Goal: Task Accomplishment & Management: Complete application form

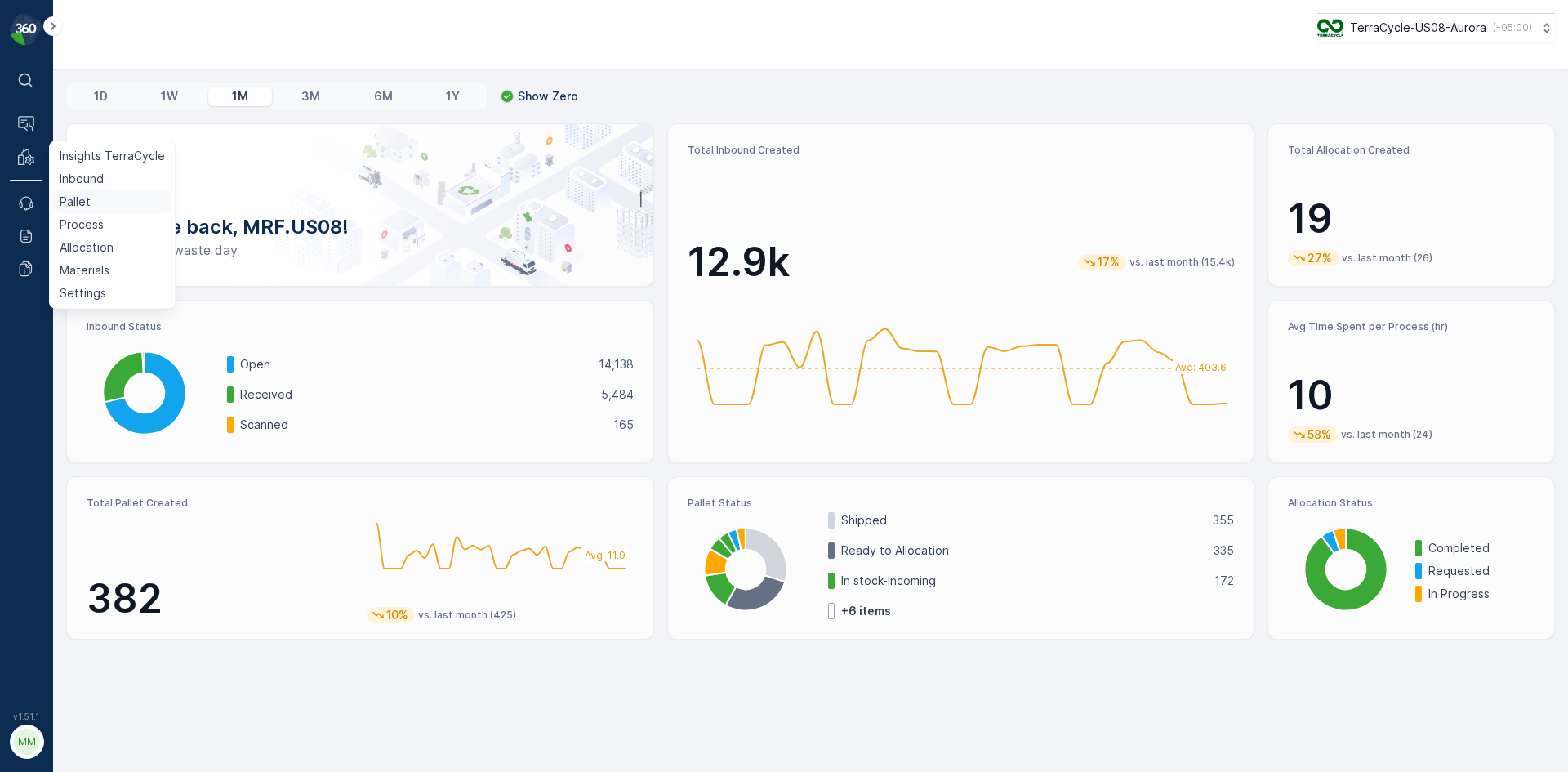
click at [72, 198] on p "Pallet" at bounding box center [75, 201] width 31 height 16
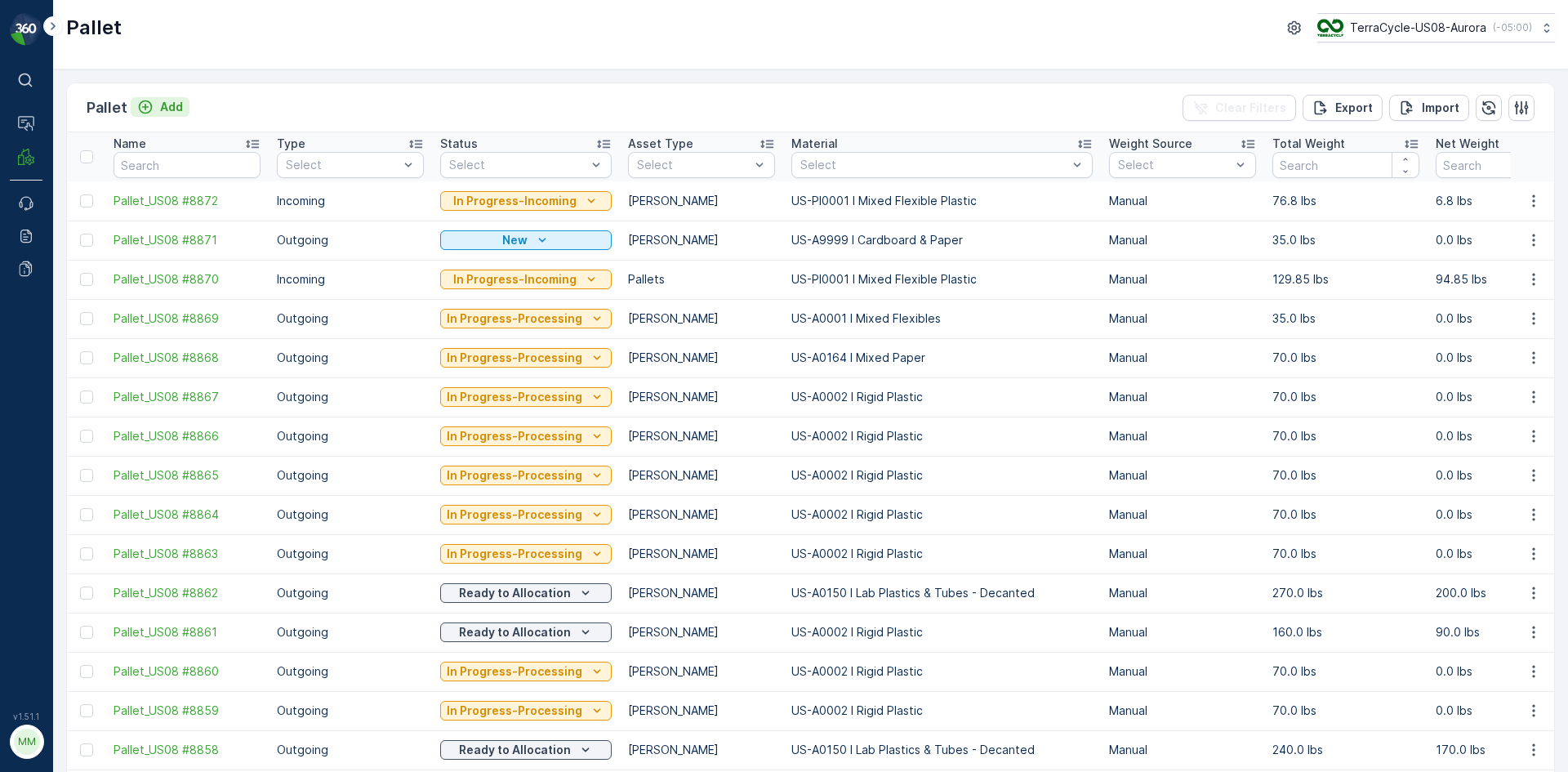
click at [155, 105] on div "Add" at bounding box center [160, 107] width 46 height 16
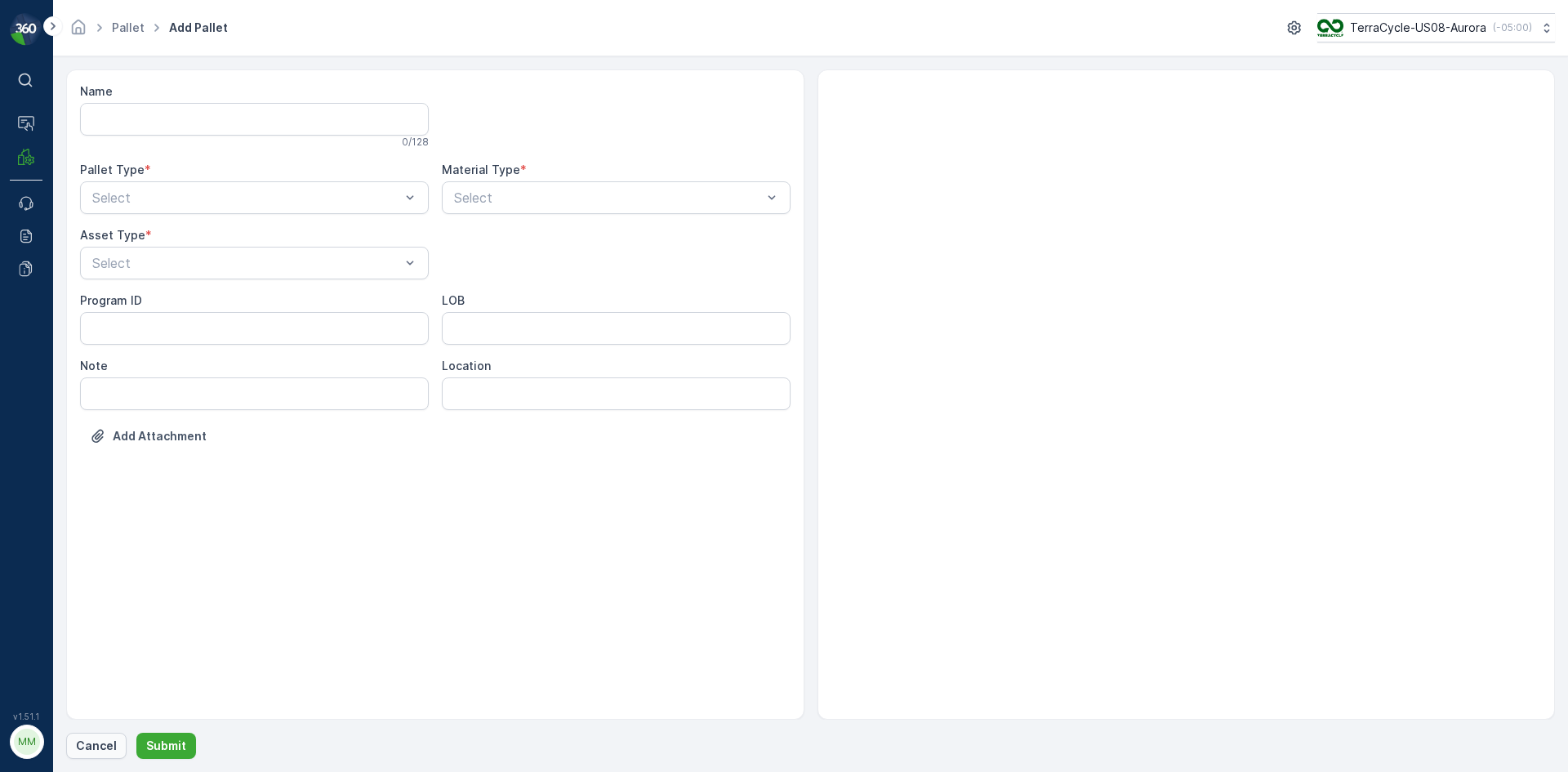
click at [105, 742] on p "Cancel" at bounding box center [96, 745] width 41 height 16
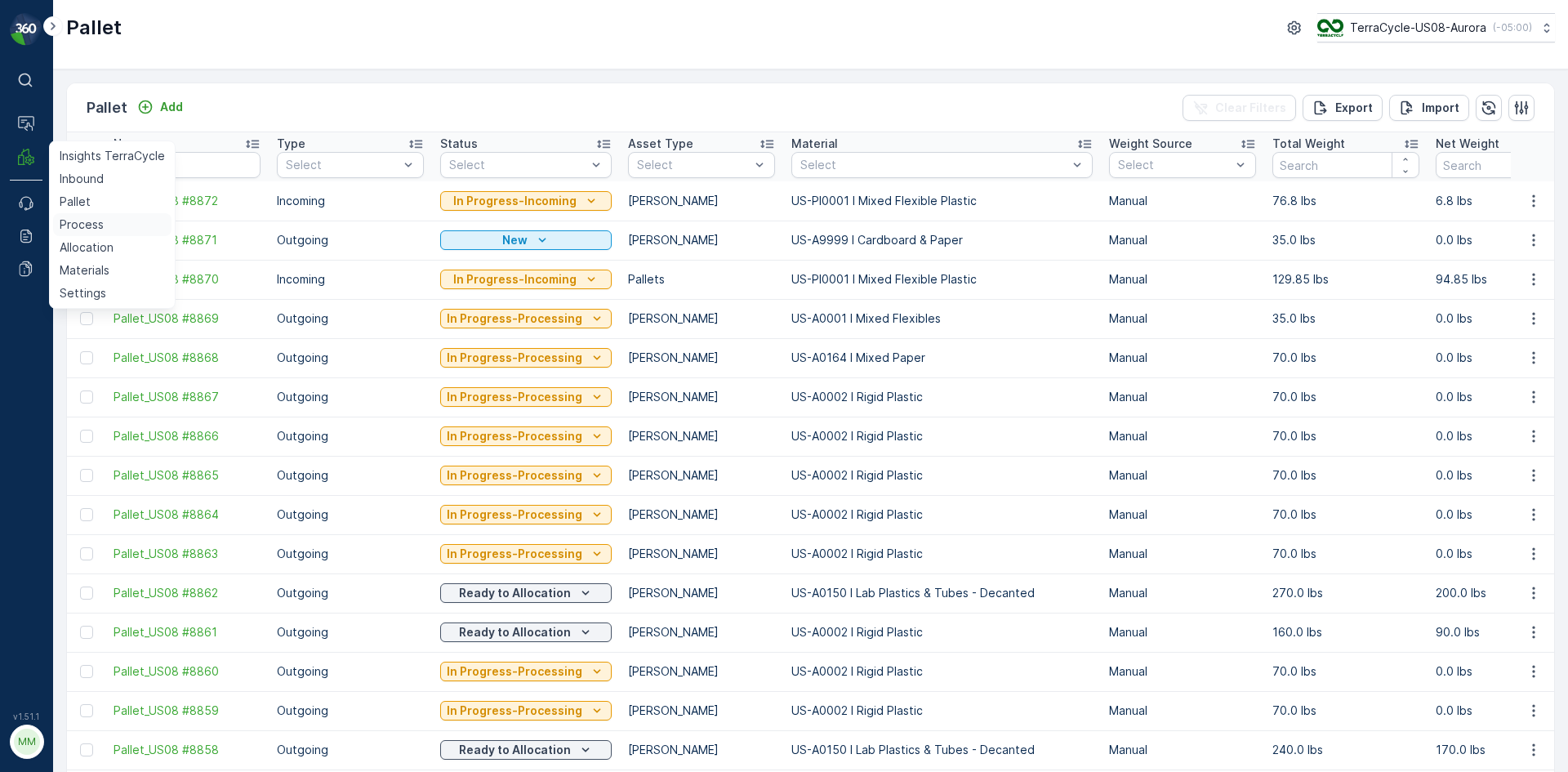
click at [104, 224] on link "Process" at bounding box center [112, 224] width 118 height 23
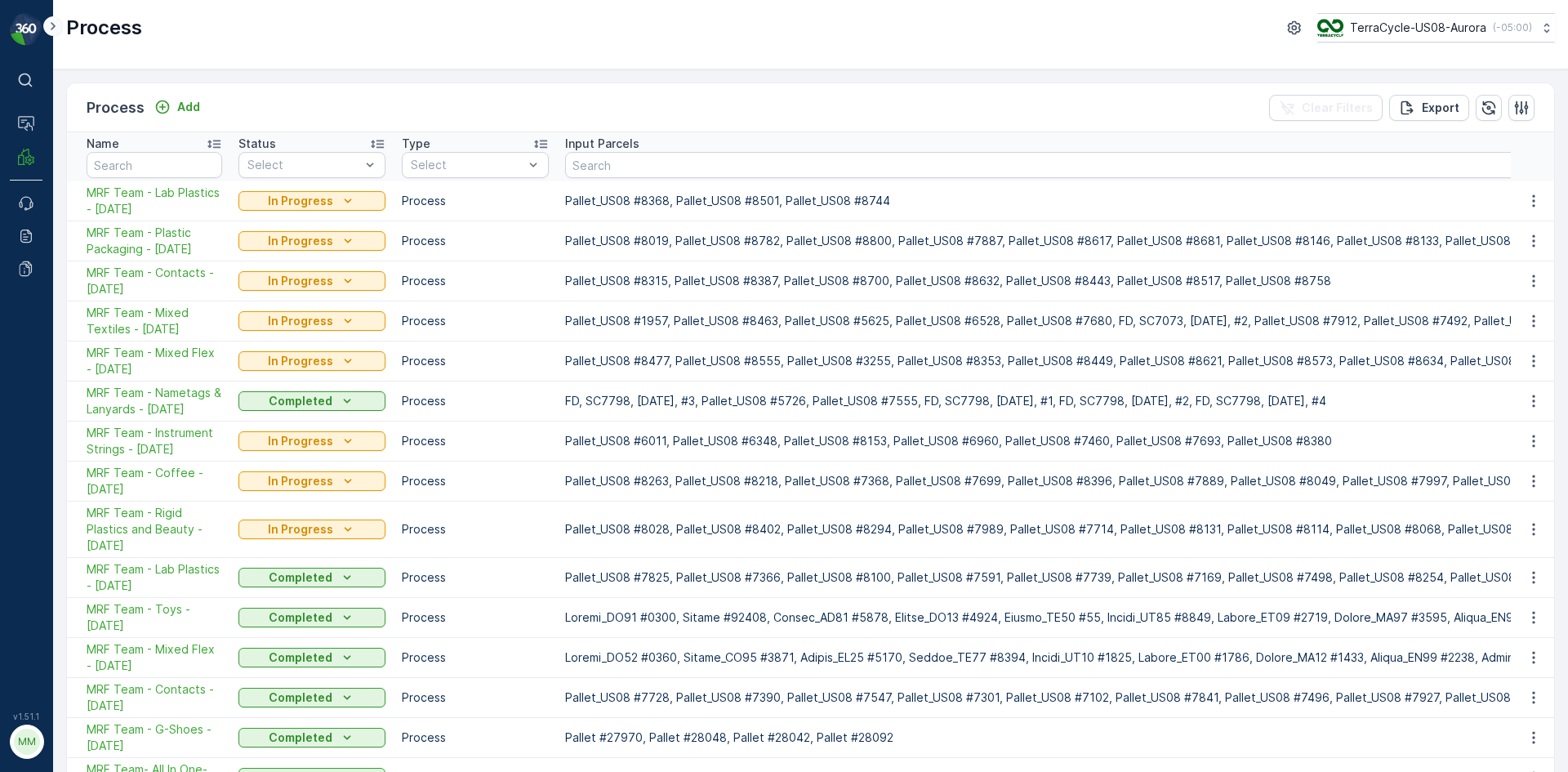
click at [53, 28] on icon at bounding box center [53, 26] width 18 height 20
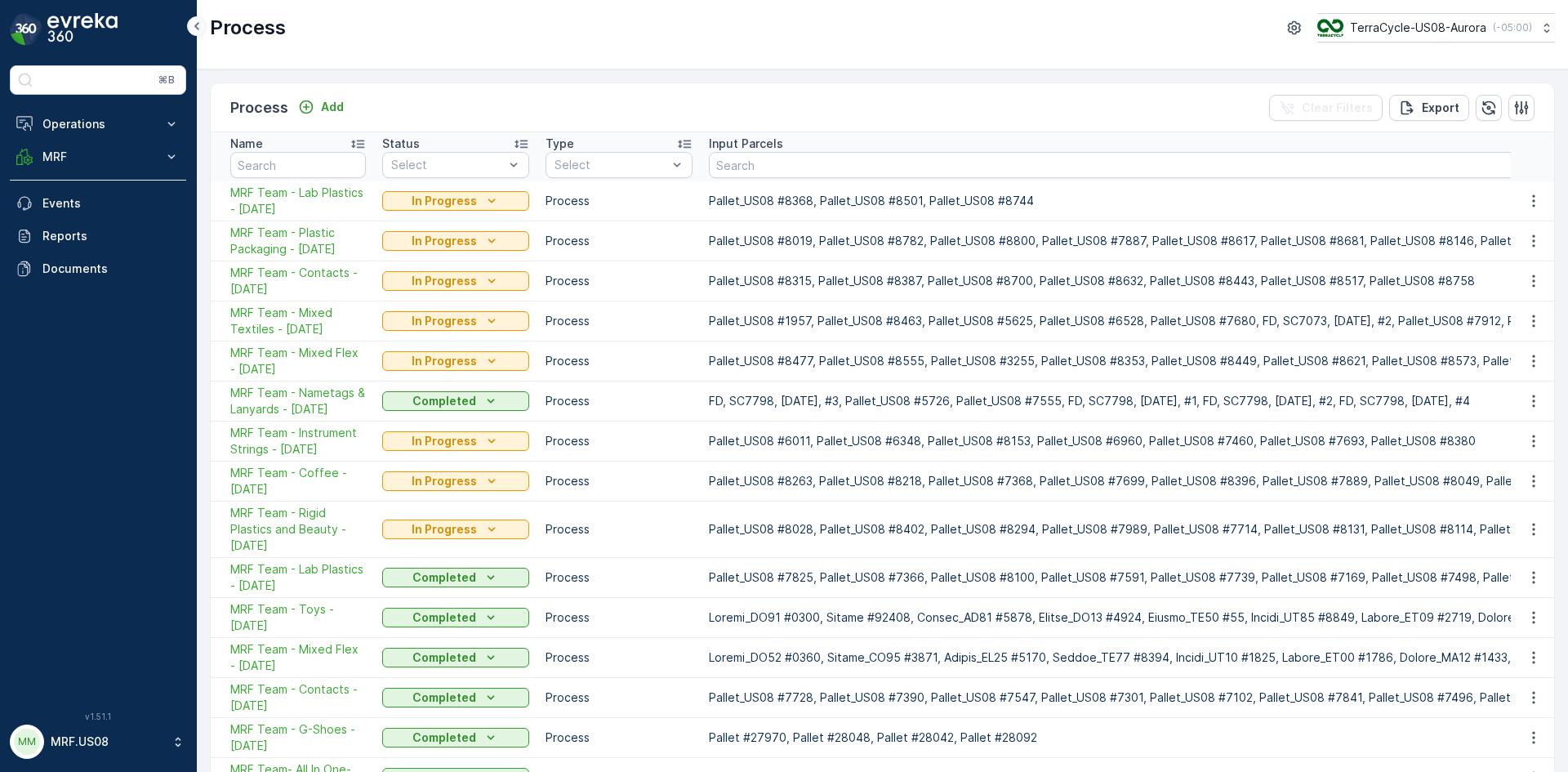
click at [198, 27] on icon at bounding box center [197, 26] width 18 height 20
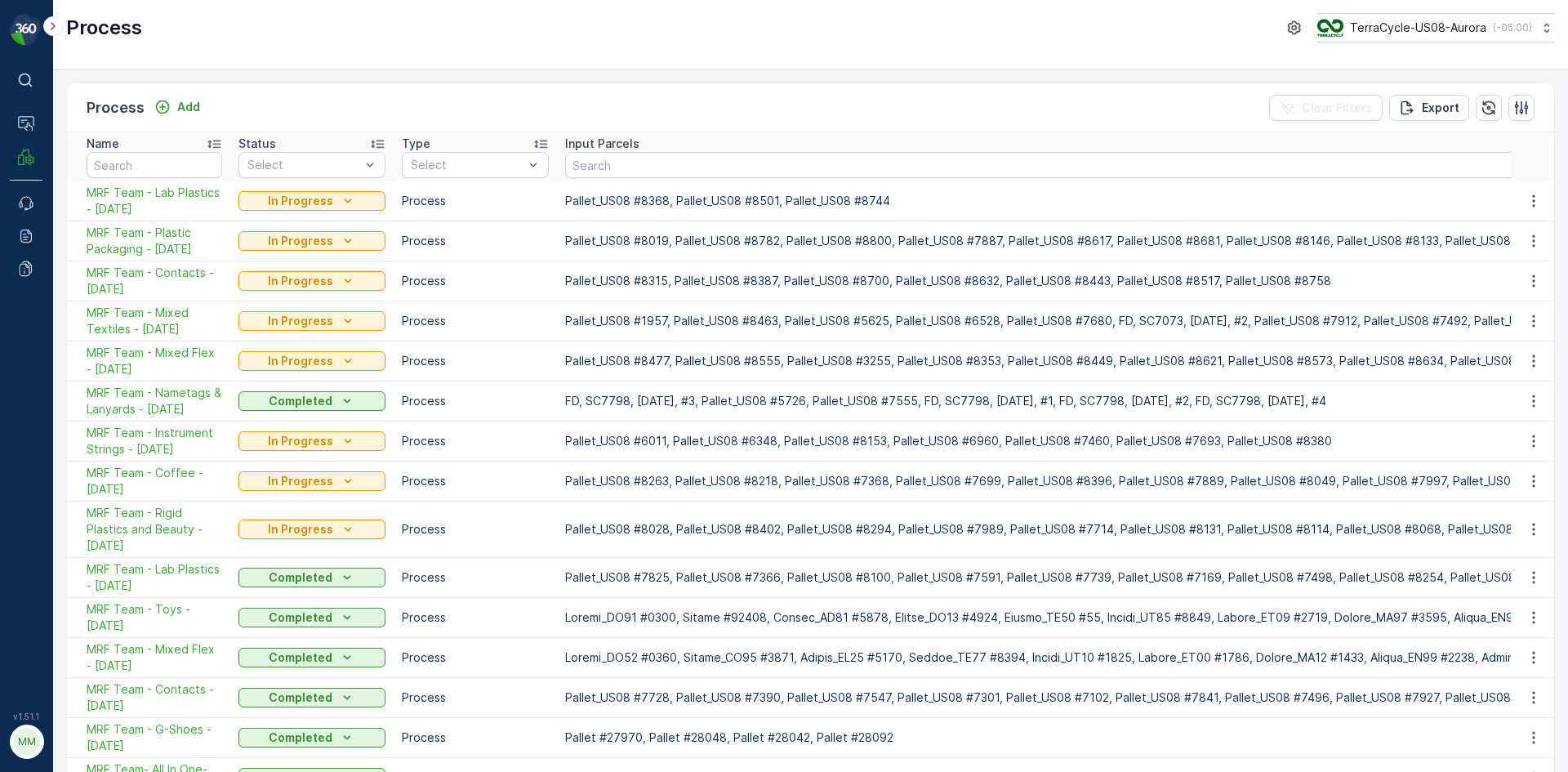
click at [741, 14] on div "Process TerraCycle-US08-Aurora ( -05:00 )" at bounding box center [811, 28] width 1489 height 29
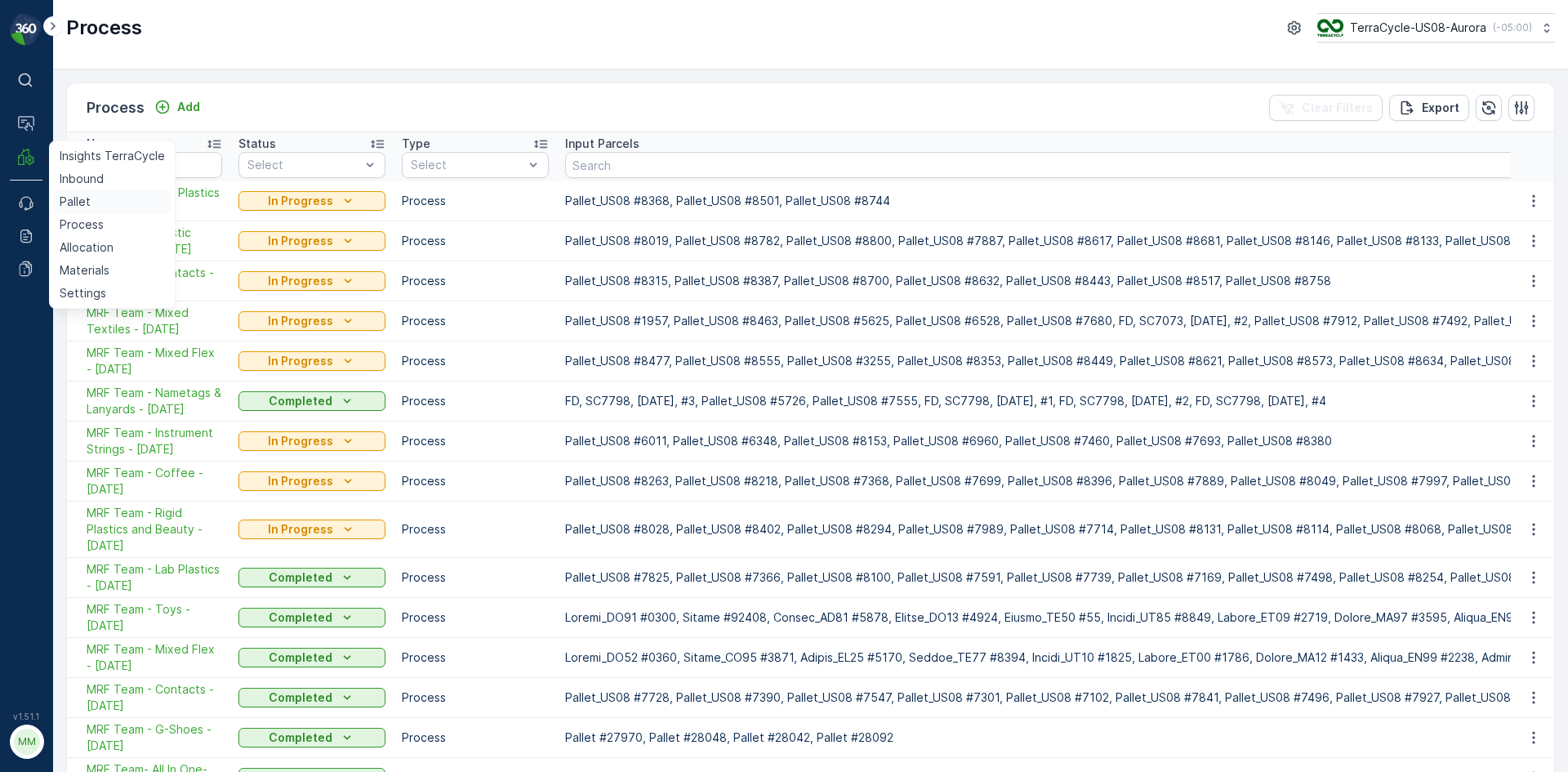
click at [79, 198] on p "Pallet" at bounding box center [75, 201] width 31 height 16
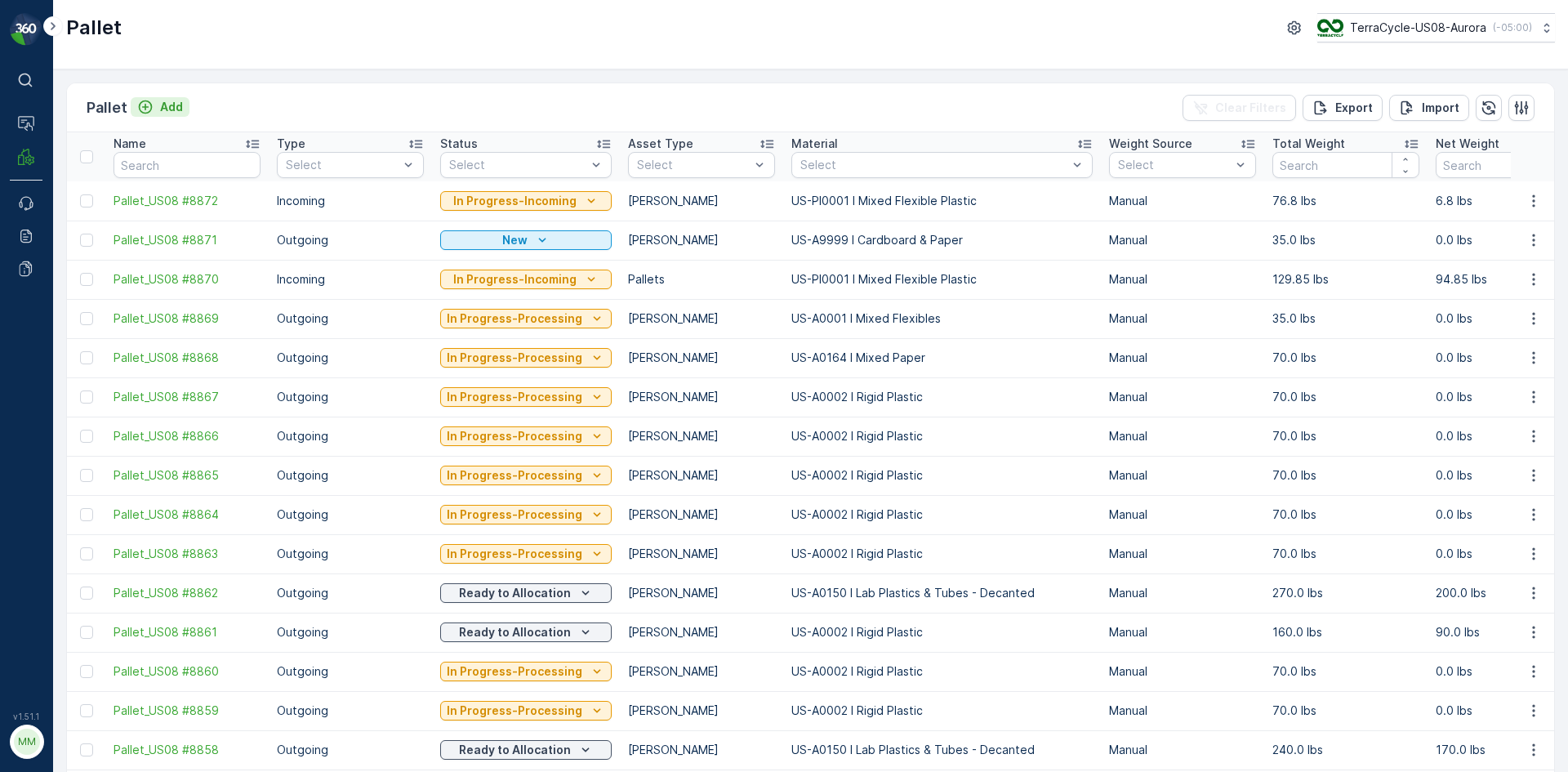
click at [180, 110] on p "Add" at bounding box center [172, 107] width 23 height 16
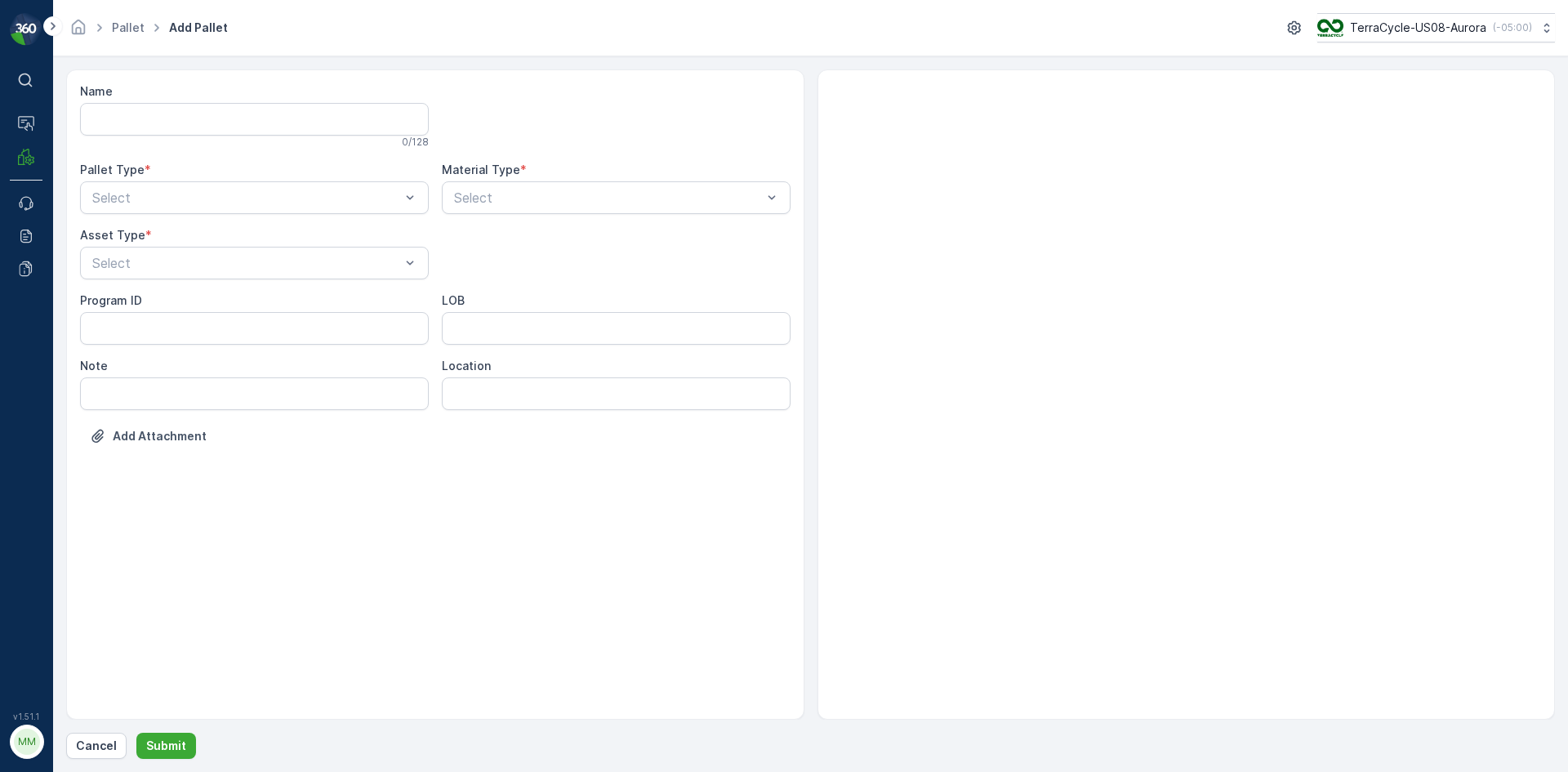
click at [298, 215] on div "Name 0 / 128 Pallet Type * Select Material Type * Select Asset Type * Select Pr…" at bounding box center [436, 276] width 711 height 386
click at [191, 271] on div "Outgoing" at bounding box center [254, 265] width 329 height 15
click at [267, 273] on div "Select" at bounding box center [254, 263] width 348 height 33
click at [156, 309] on div "[PERSON_NAME]" at bounding box center [254, 303] width 329 height 15
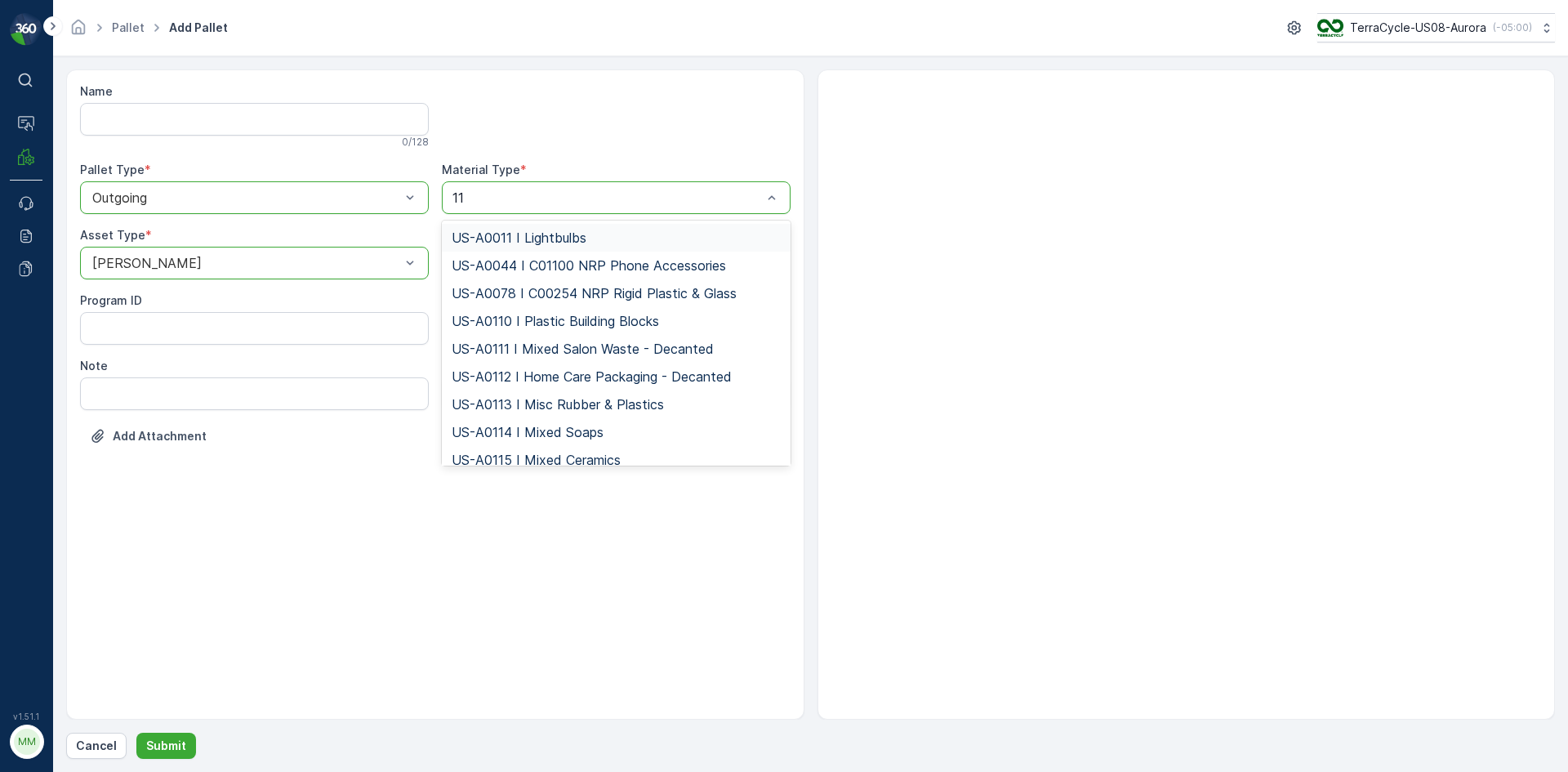
type input "116"
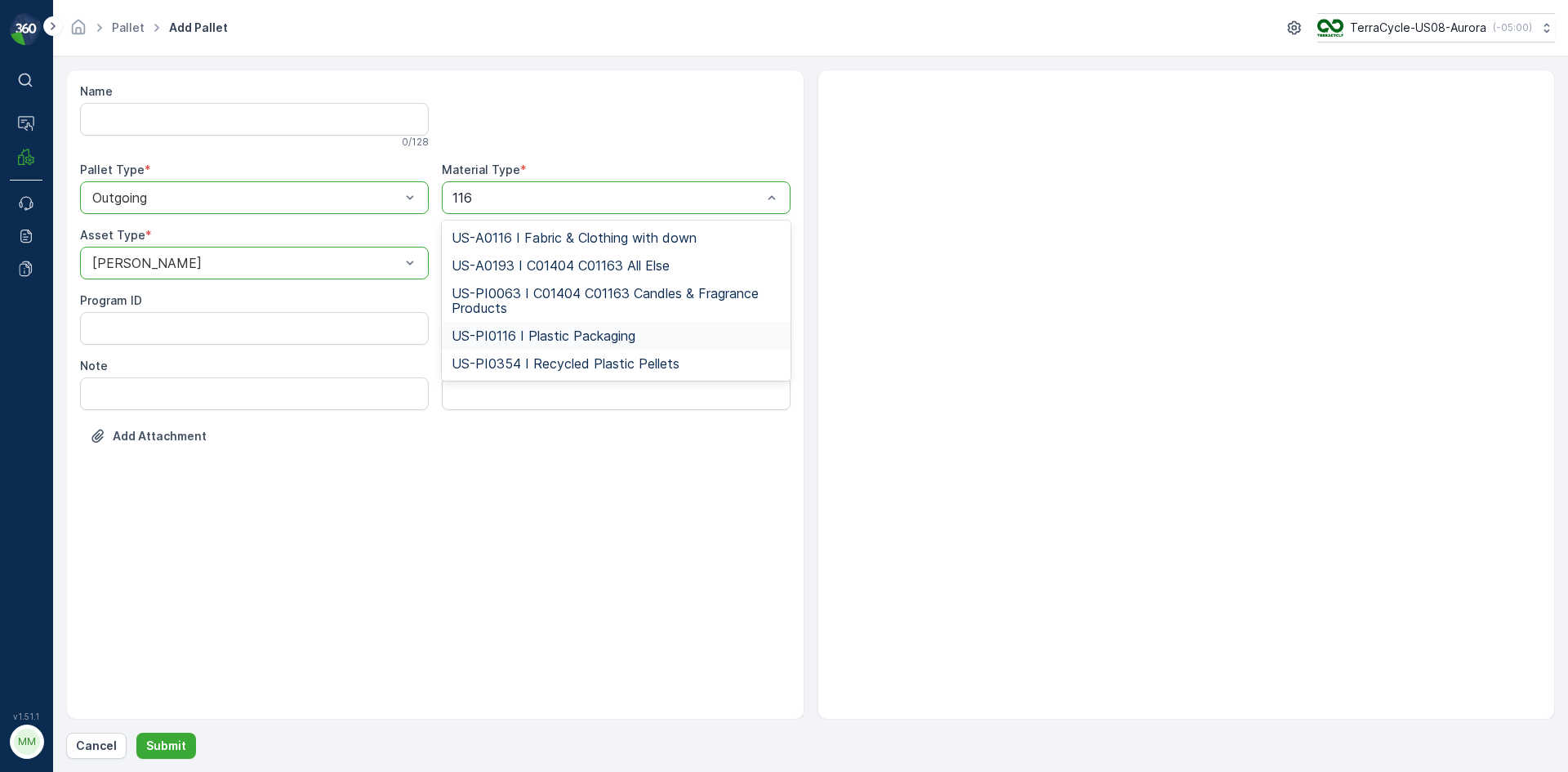
click at [591, 343] on span "US-PI0116 I Plastic Packaging" at bounding box center [543, 336] width 184 height 15
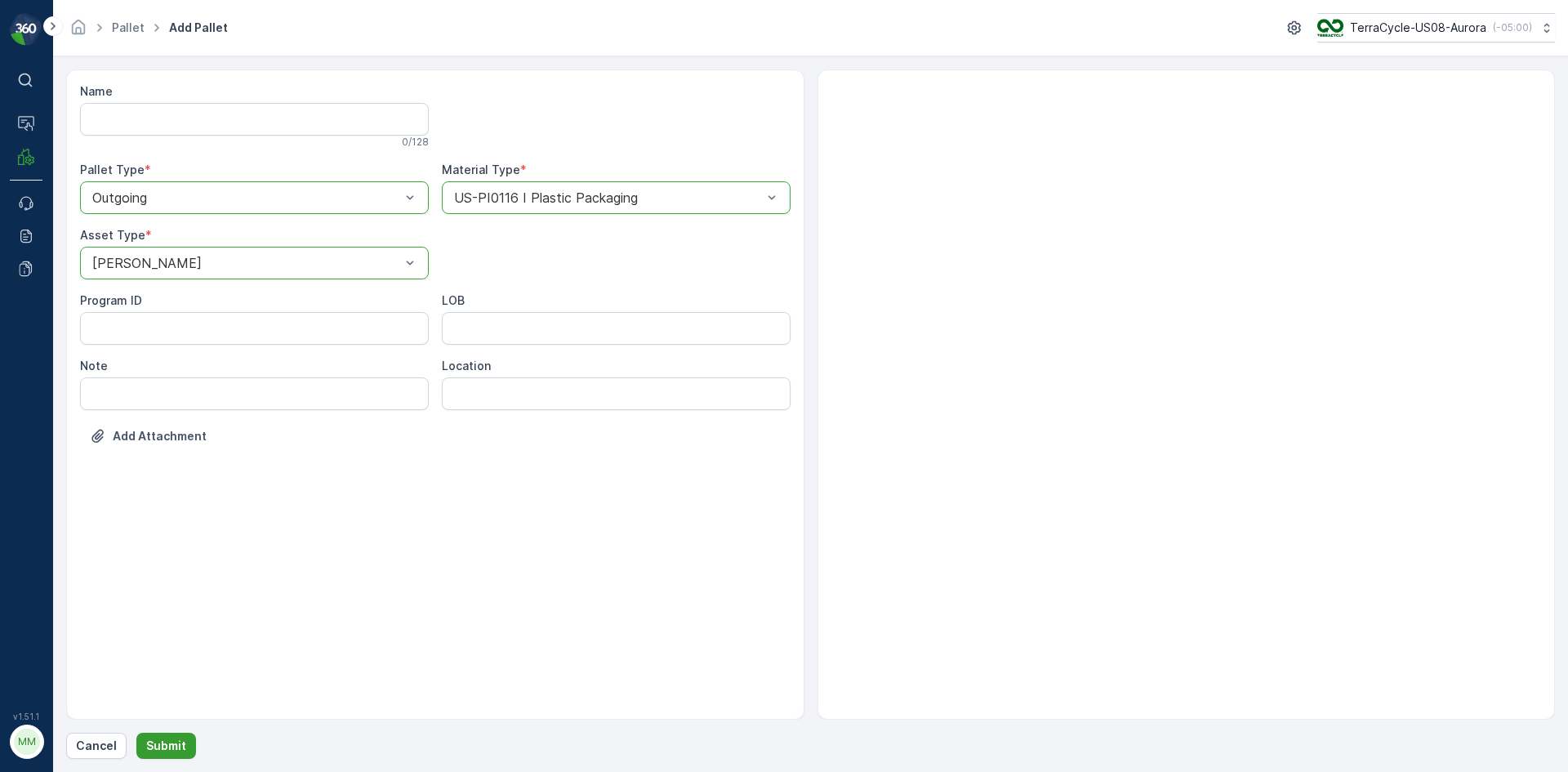
click at [171, 749] on p "Submit" at bounding box center [166, 745] width 40 height 16
click at [1541, 31] on icon "close" at bounding box center [1542, 29] width 11 height 13
click at [565, 238] on div "Name 0 / 128 Pallet Type * option Outgoing, selected. 2 results available. Use …" at bounding box center [436, 276] width 711 height 386
click at [398, 188] on div "Outgoing" at bounding box center [254, 198] width 348 height 33
click at [203, 235] on div "Incoming" at bounding box center [254, 237] width 329 height 15
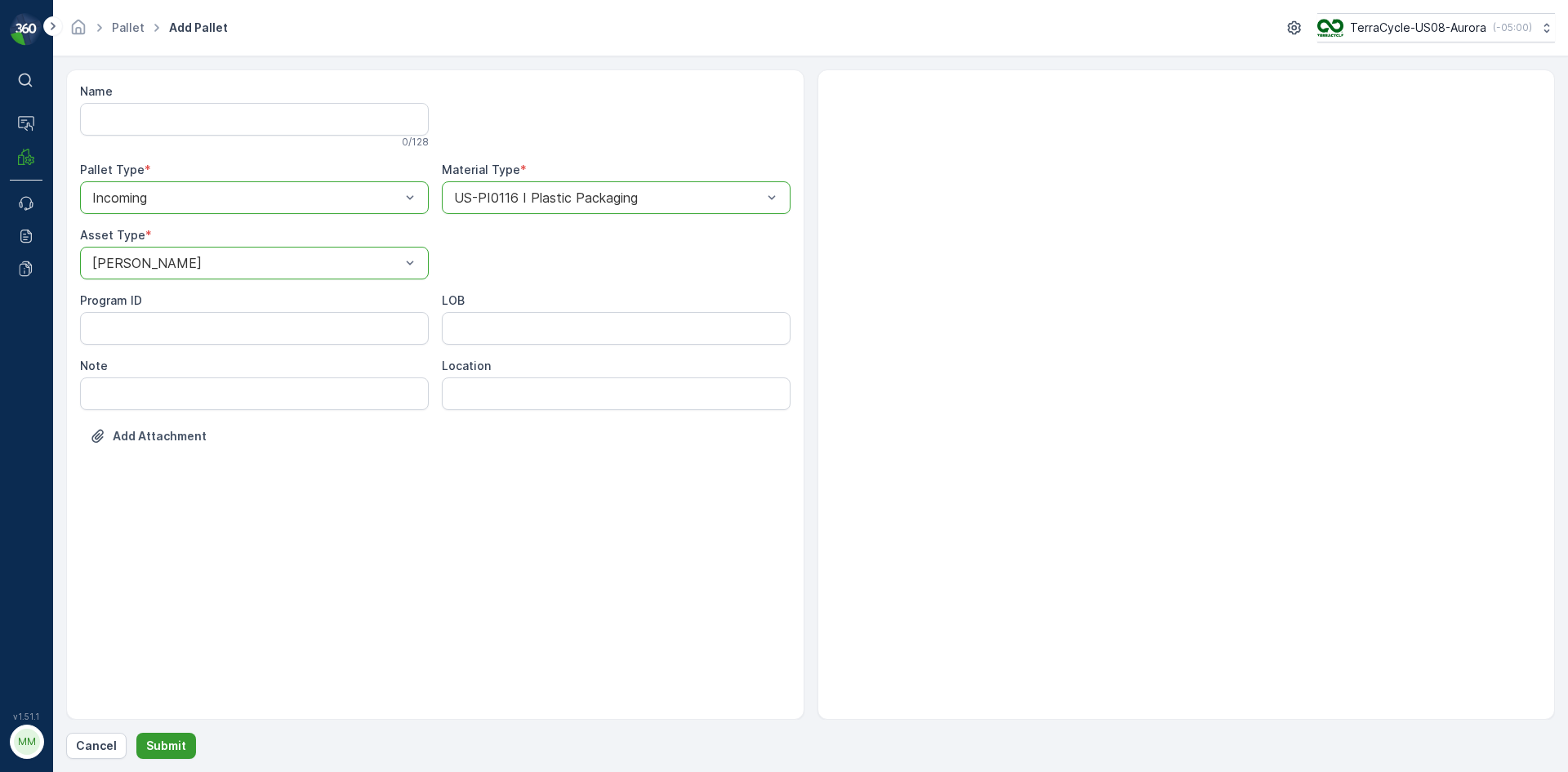
click at [176, 743] on p "Submit" at bounding box center [166, 745] width 40 height 16
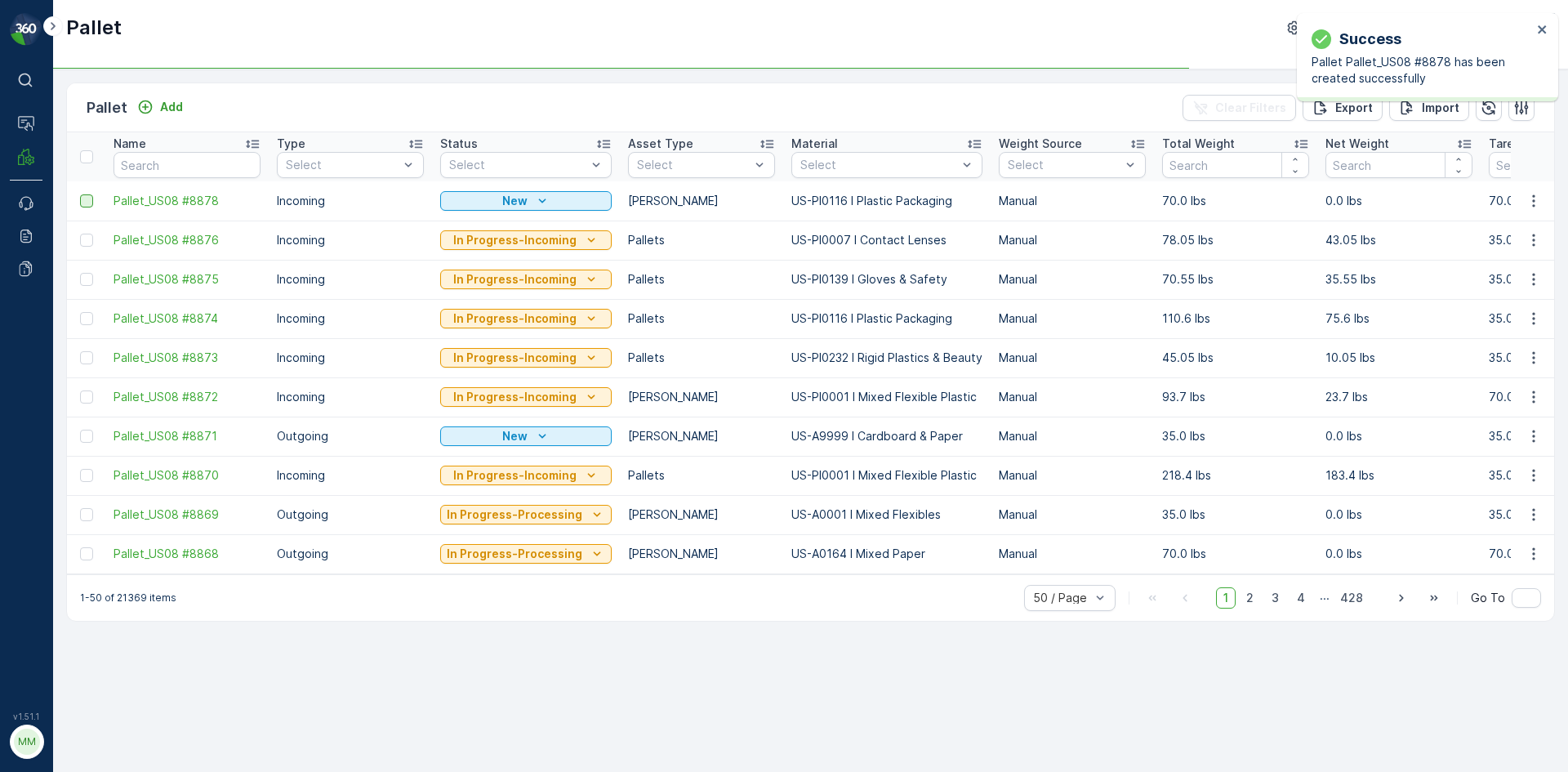
click at [85, 195] on div at bounding box center [86, 200] width 13 height 13
click at [80, 194] on input "checkbox" at bounding box center [80, 194] width 0 height 0
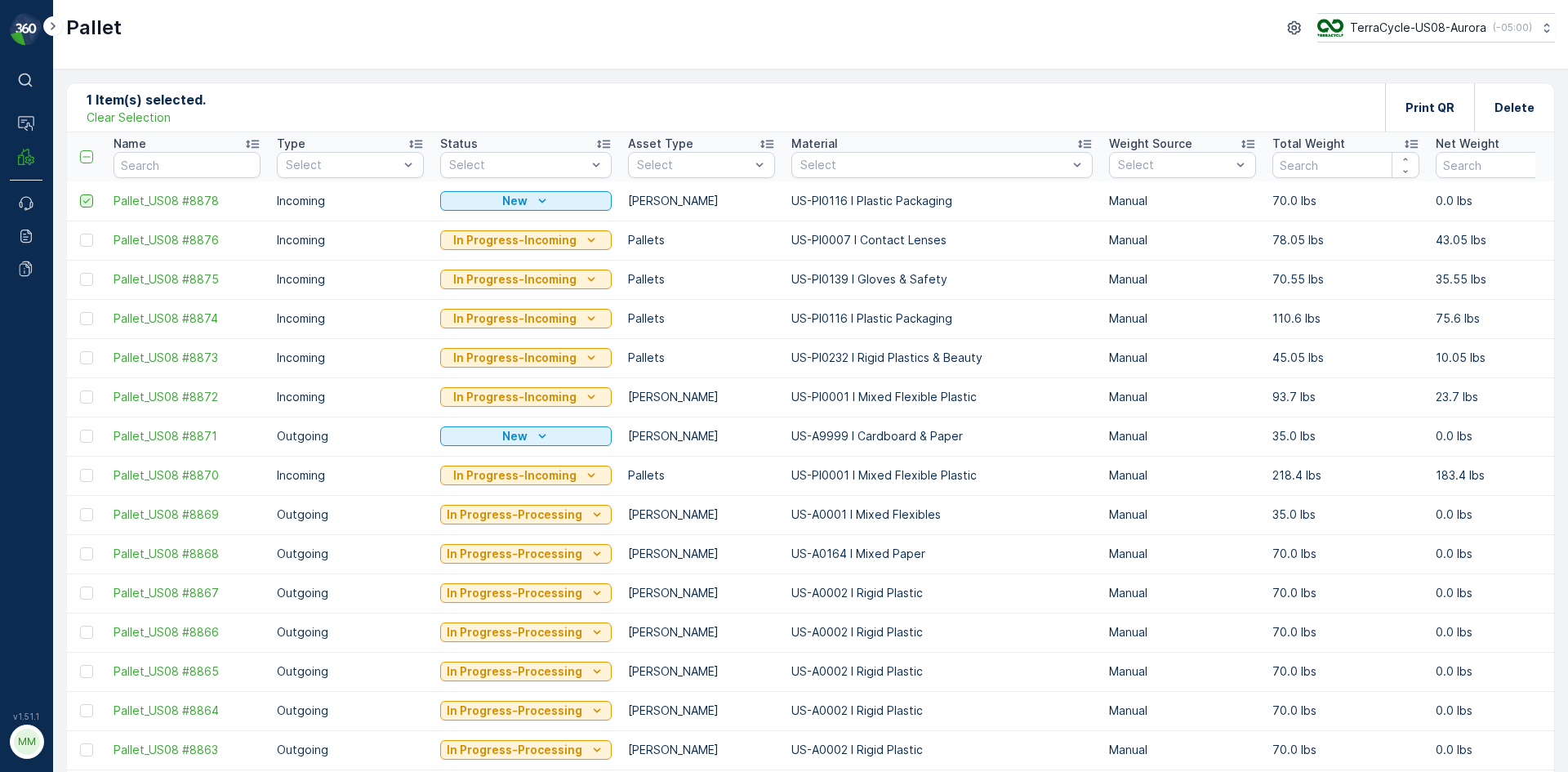
click at [85, 195] on icon at bounding box center [86, 200] width 11 height 11
click at [80, 194] on input "checkbox" at bounding box center [80, 194] width 0 height 0
click at [165, 102] on p "Add" at bounding box center [172, 107] width 23 height 16
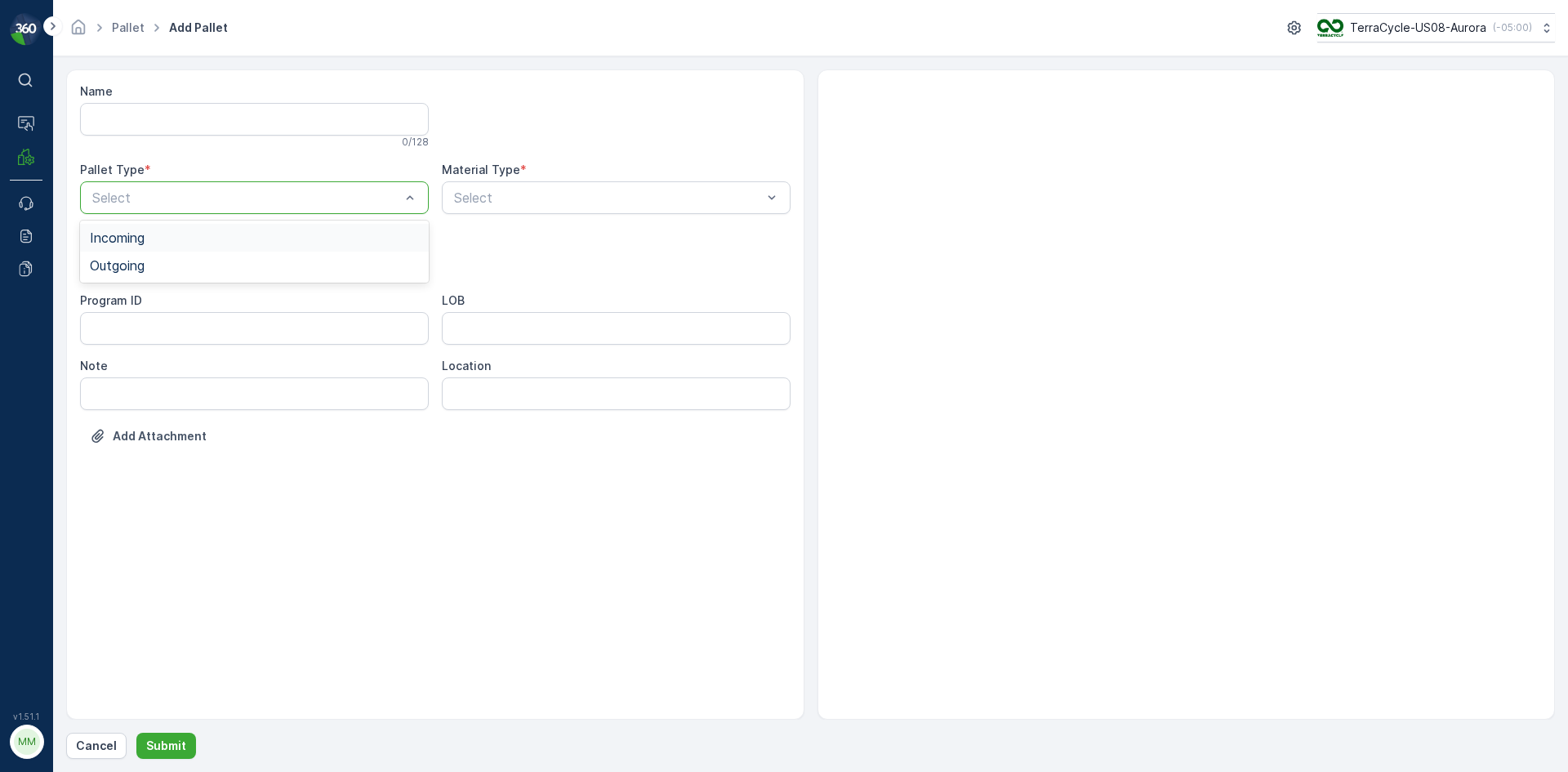
click at [174, 236] on div "Incoming" at bounding box center [254, 237] width 329 height 15
click at [159, 299] on div "[PERSON_NAME]" at bounding box center [254, 303] width 329 height 15
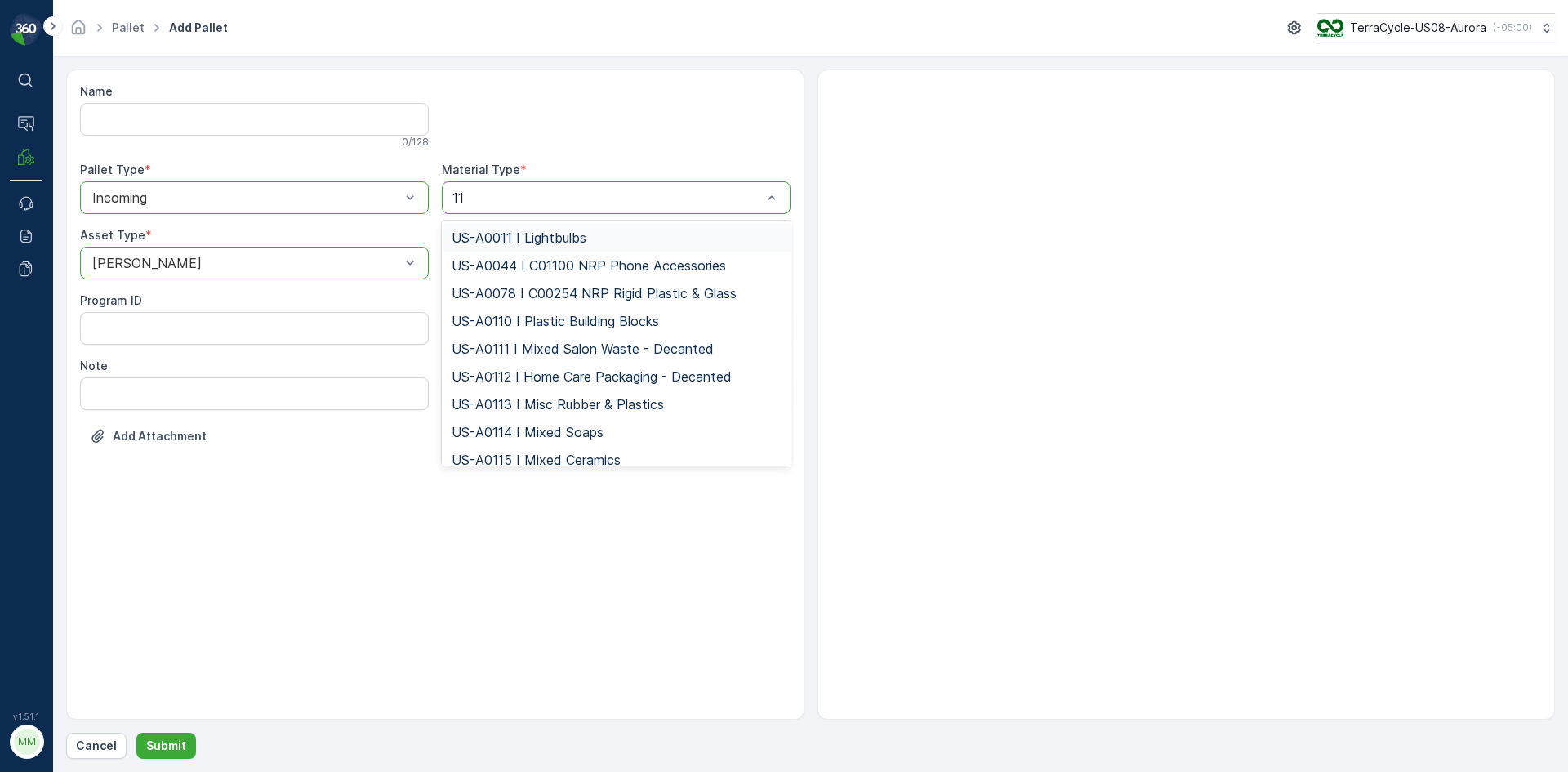
type input "116"
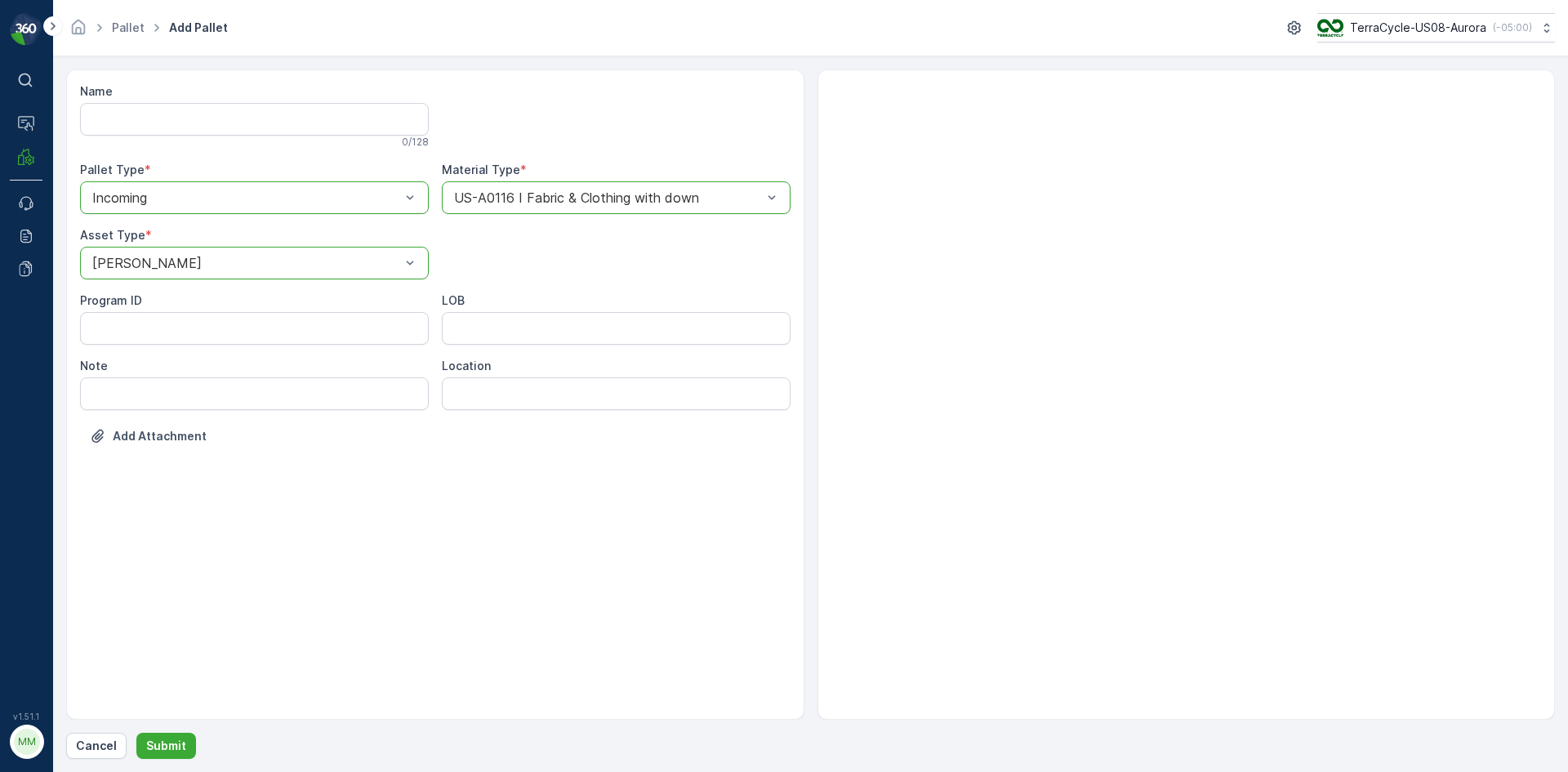
click at [607, 191] on div at bounding box center [607, 198] width 311 height 15
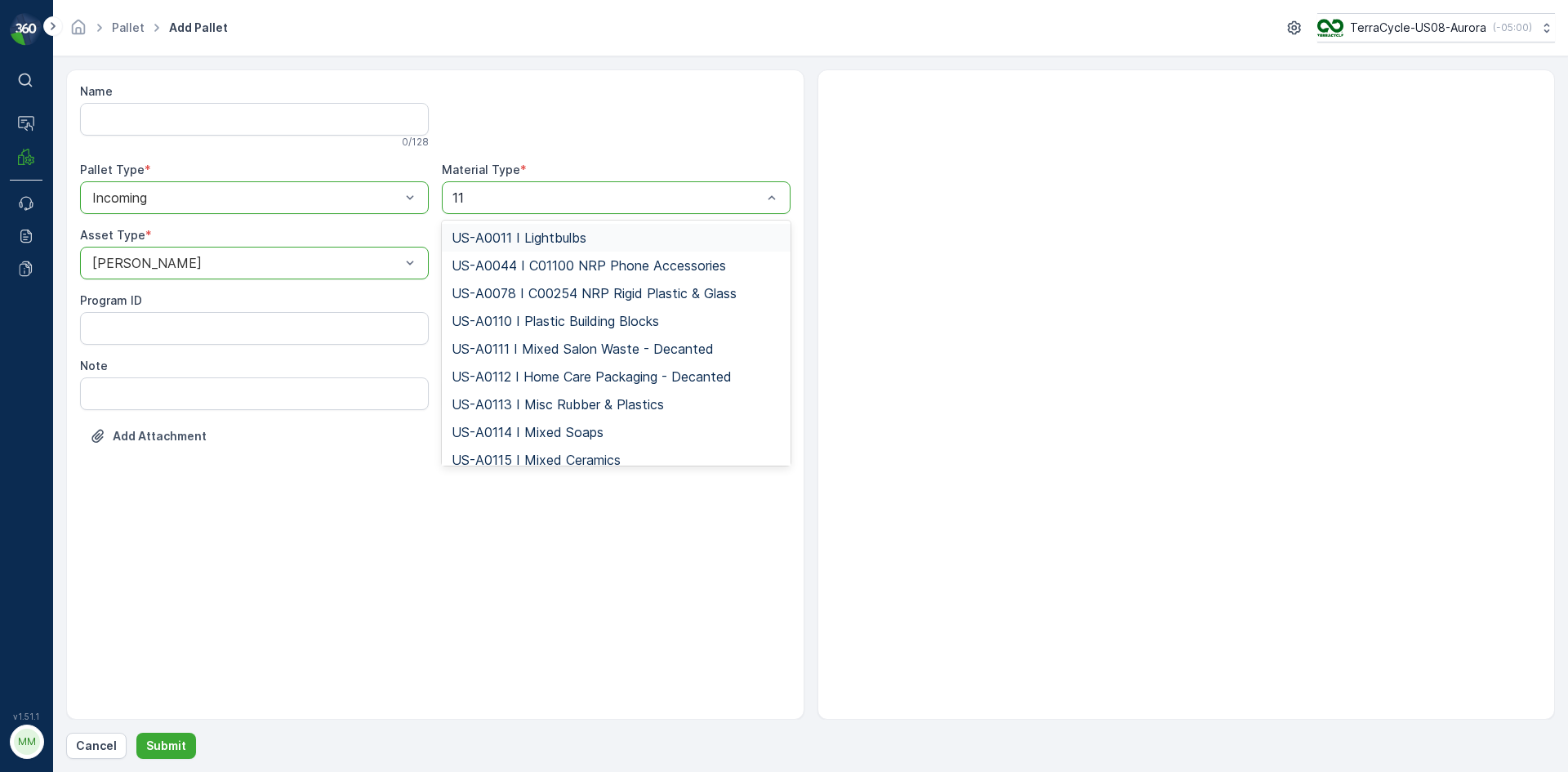
type input "116"
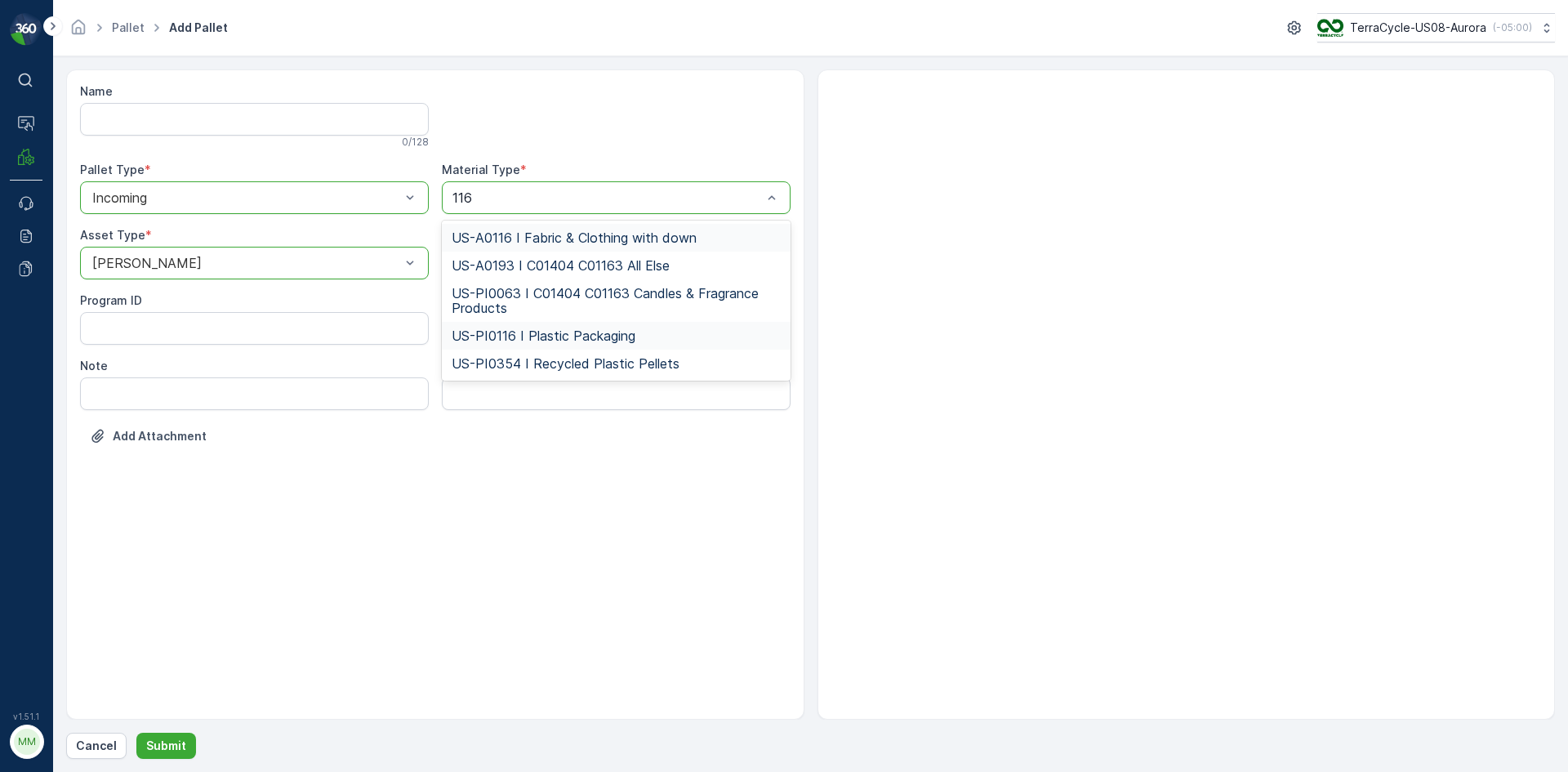
click at [565, 326] on div "US-PI0116 I Plastic Packaging" at bounding box center [616, 336] width 348 height 28
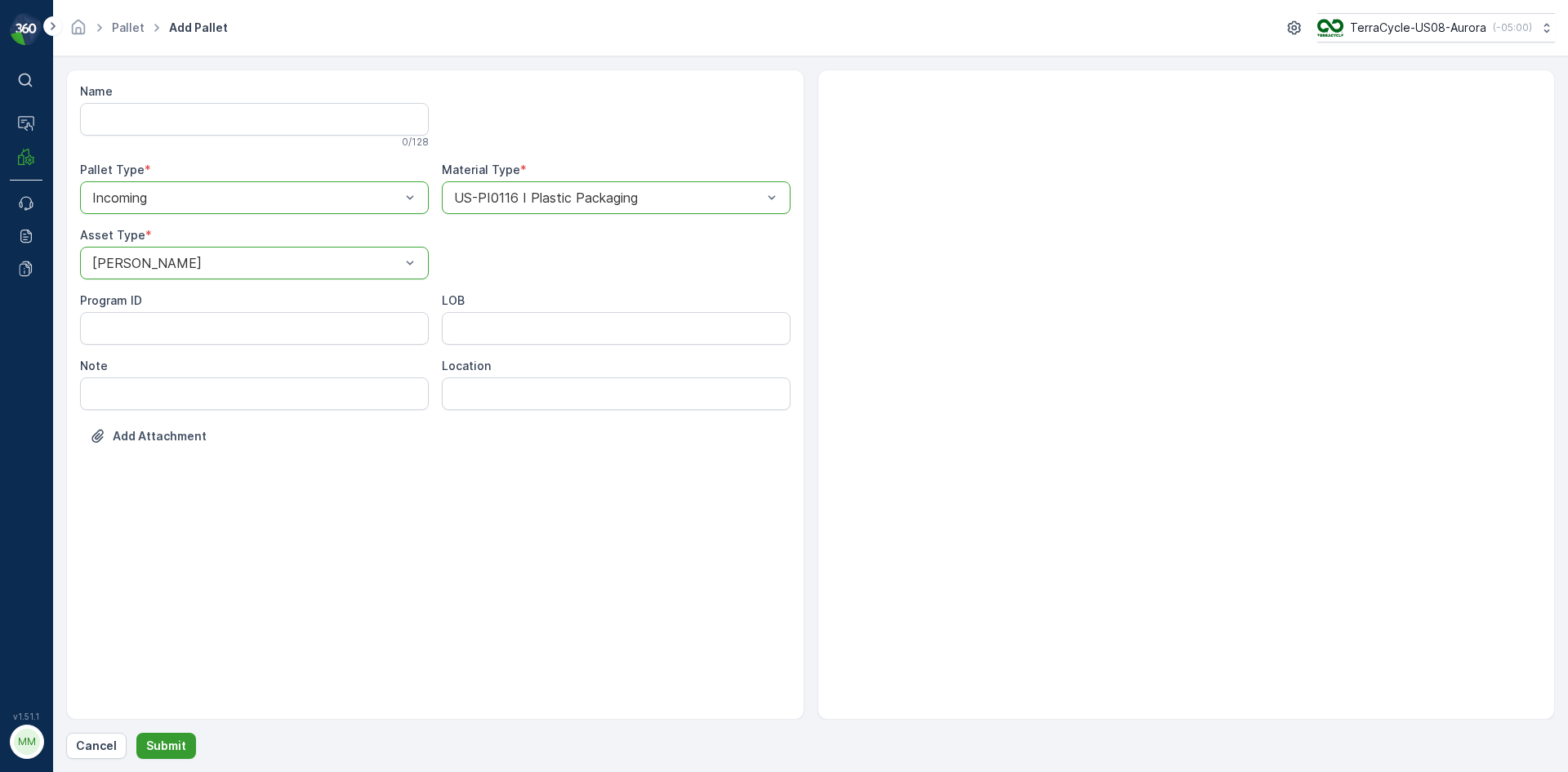
click at [172, 745] on p "Submit" at bounding box center [166, 745] width 40 height 16
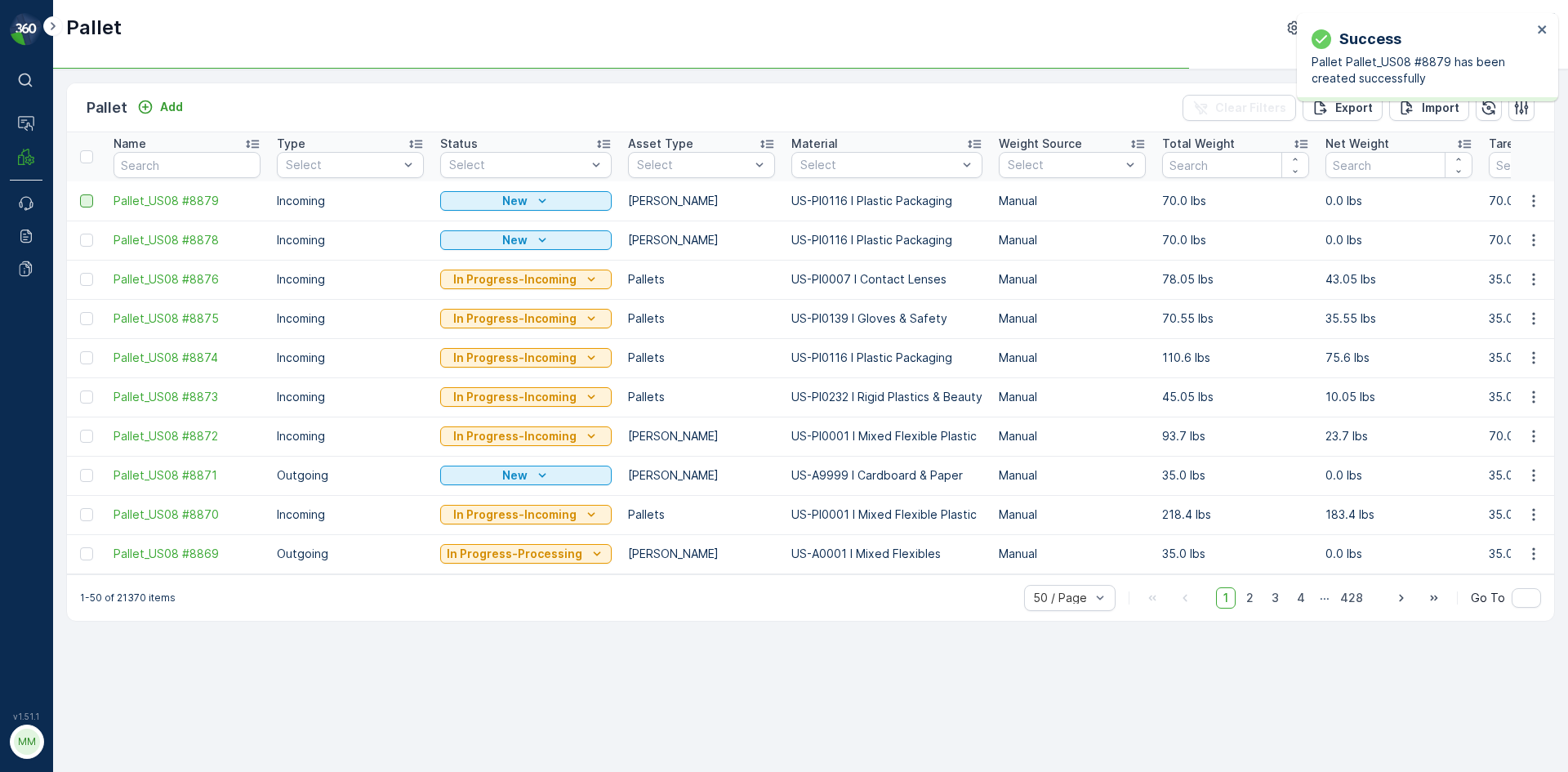
click at [84, 203] on div at bounding box center [86, 200] width 13 height 13
click at [80, 194] on input "checkbox" at bounding box center [80, 194] width 0 height 0
click at [85, 239] on div at bounding box center [86, 240] width 13 height 13
click at [80, 234] on input "checkbox" at bounding box center [80, 234] width 0 height 0
drag, startPoint x: 1543, startPoint y: 32, endPoint x: 1539, endPoint y: 50, distance: 18.4
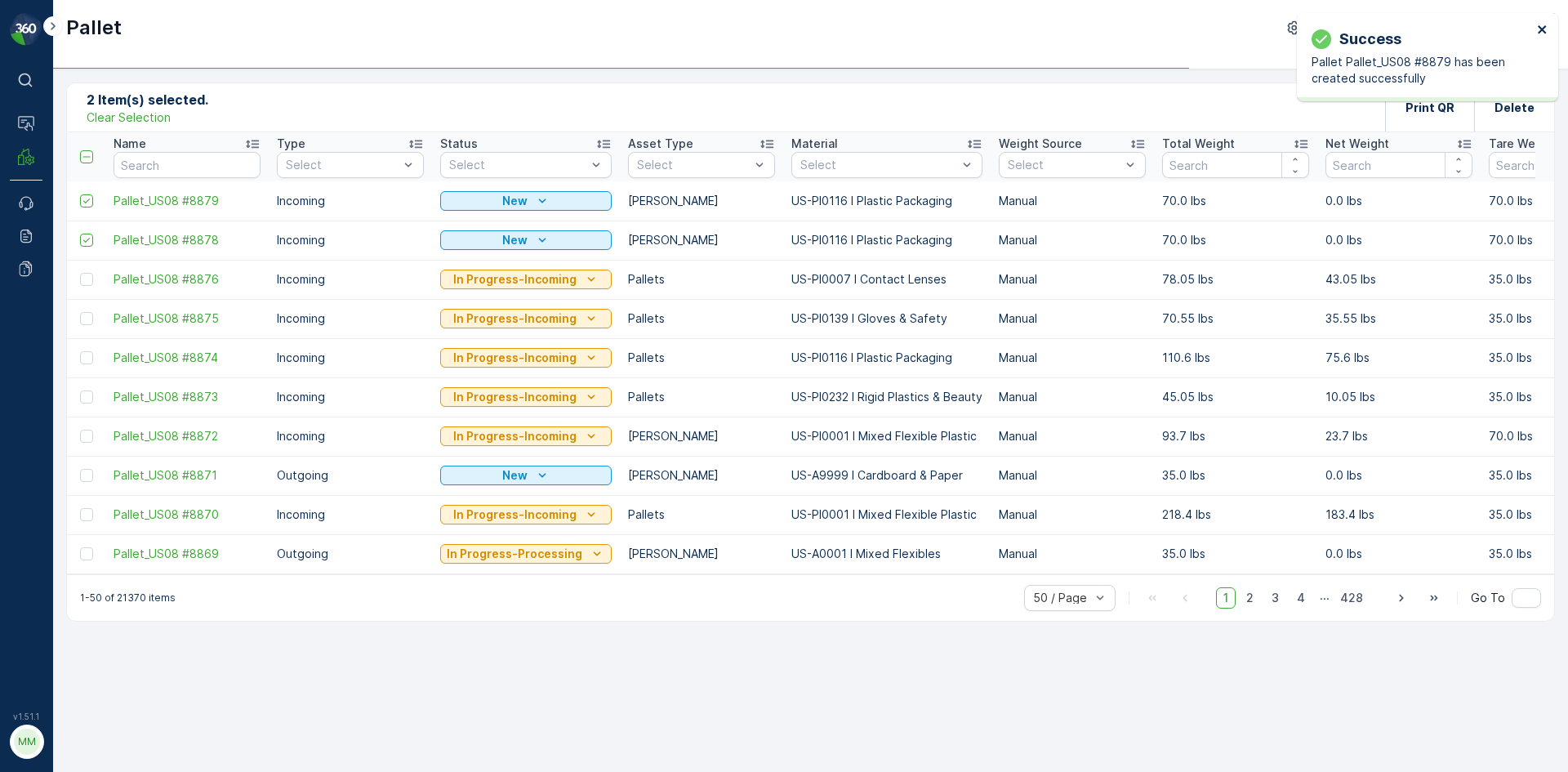
click at [1543, 32] on icon "close" at bounding box center [1541, 28] width 8 height 8
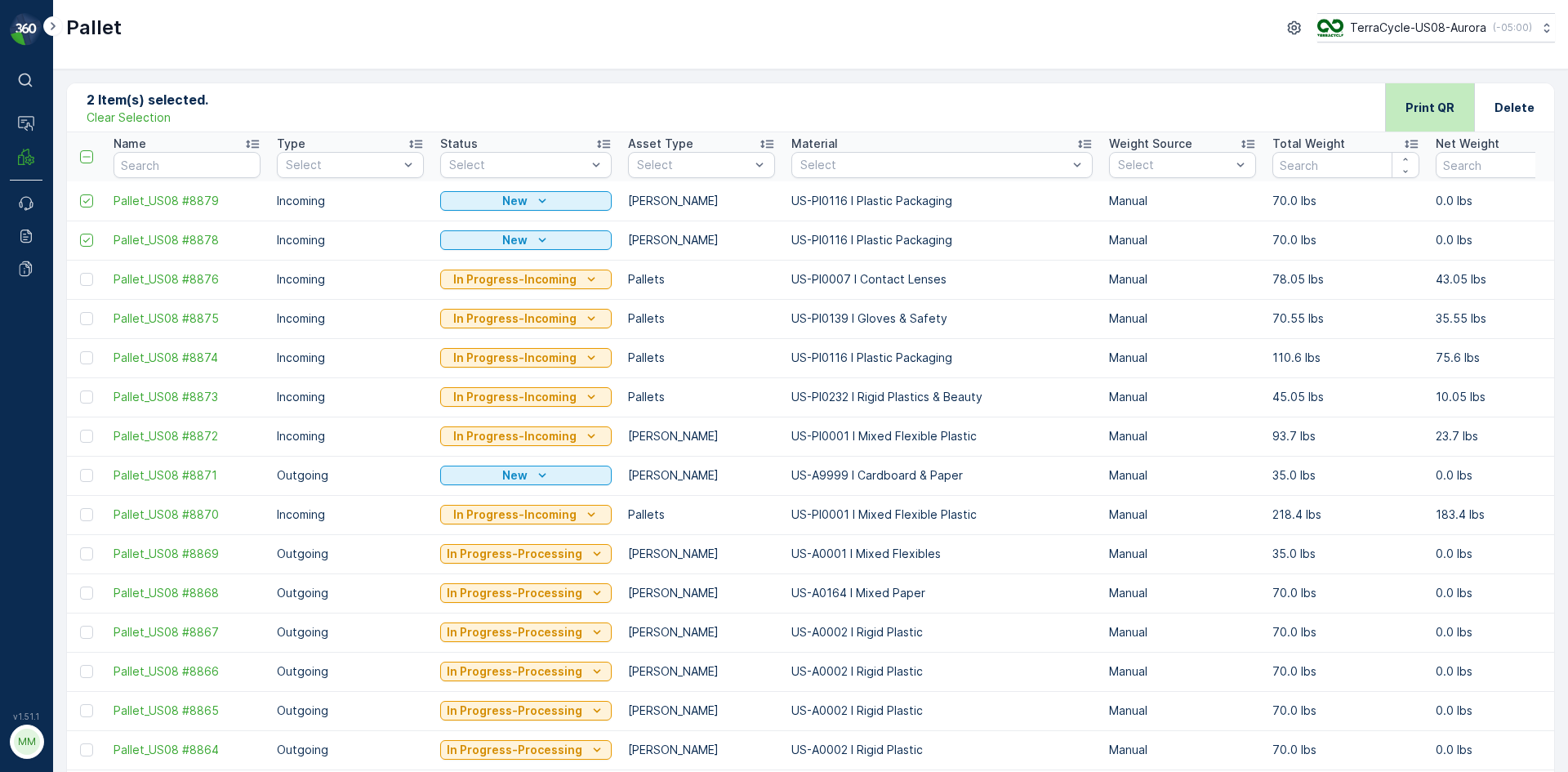
click at [1433, 114] on p "Print QR" at bounding box center [1429, 107] width 49 height 16
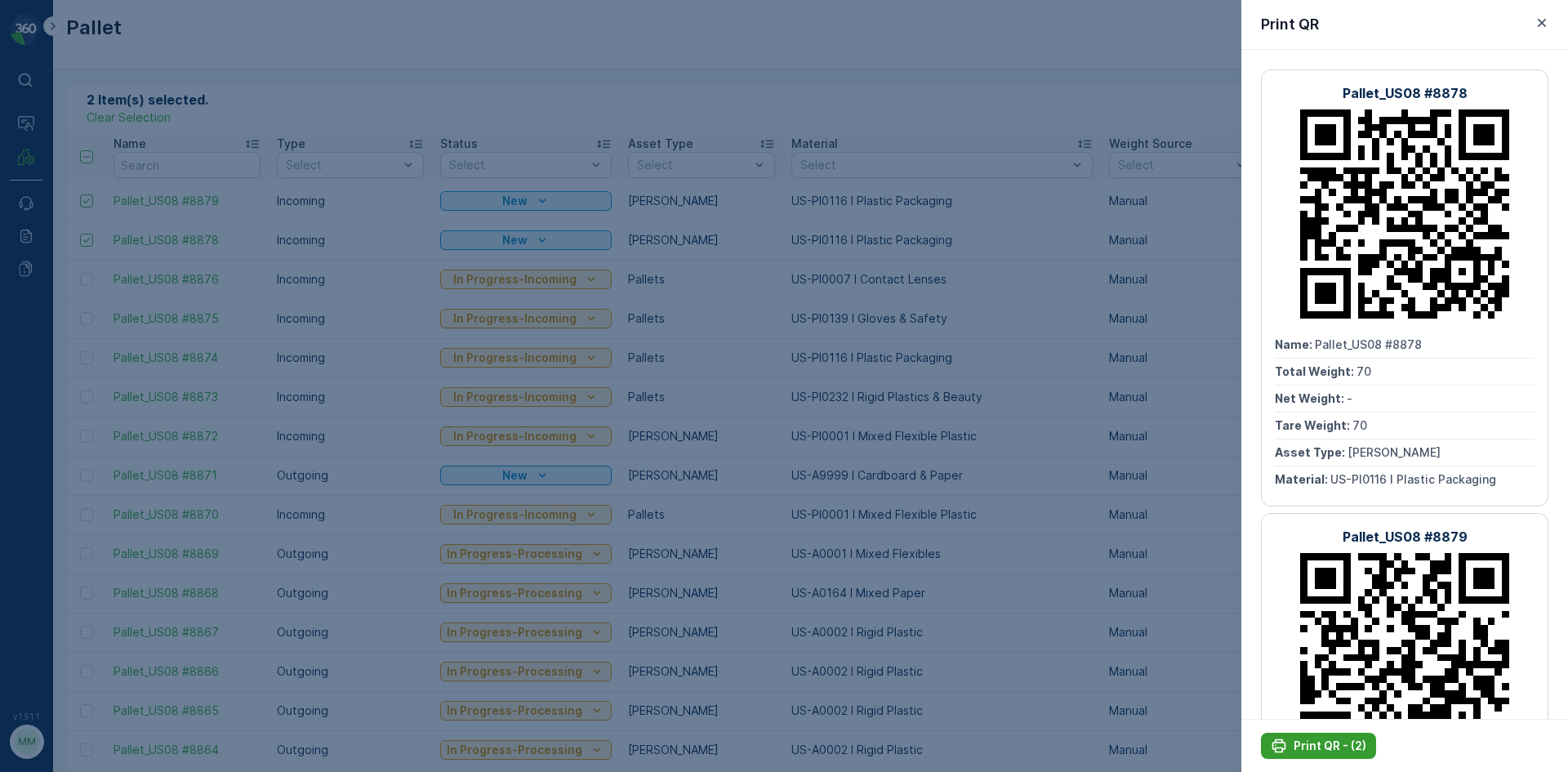
click at [1344, 749] on p "Print QR - (2)" at bounding box center [1329, 745] width 72 height 16
click at [1540, 26] on icon "button" at bounding box center [1541, 22] width 16 height 16
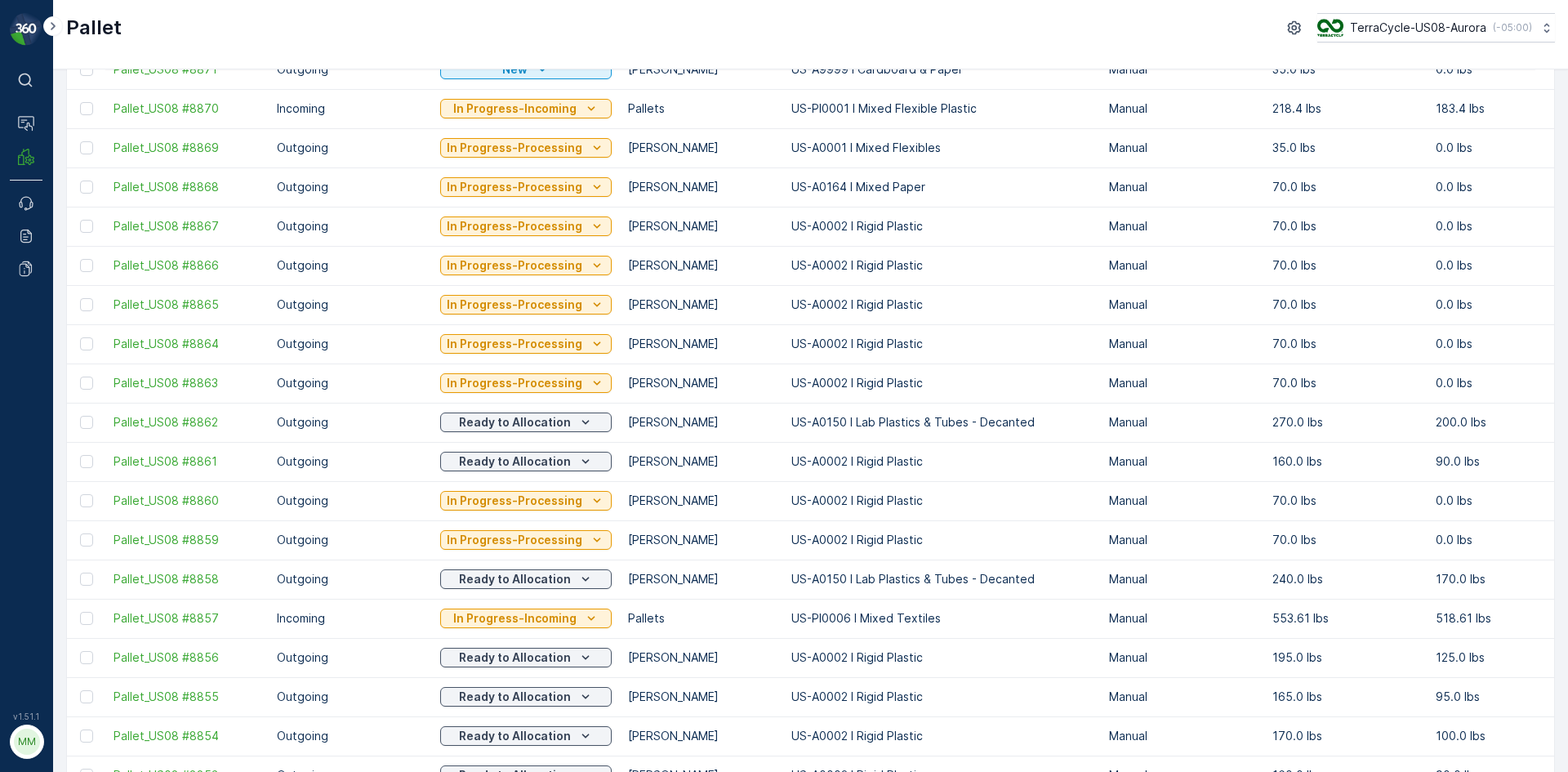
scroll to position [82, 0]
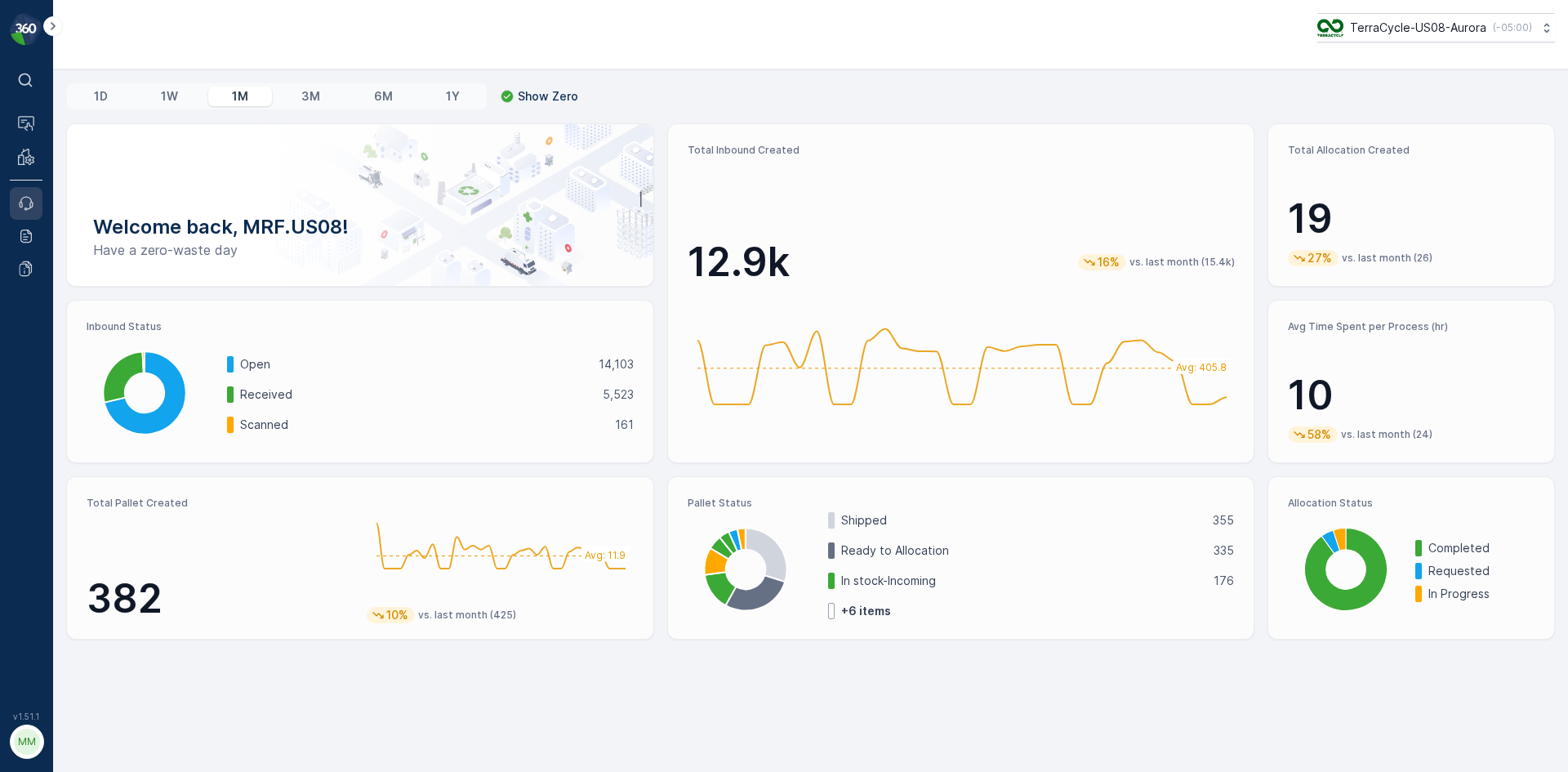
click at [33, 212] on link "Events" at bounding box center [26, 204] width 33 height 33
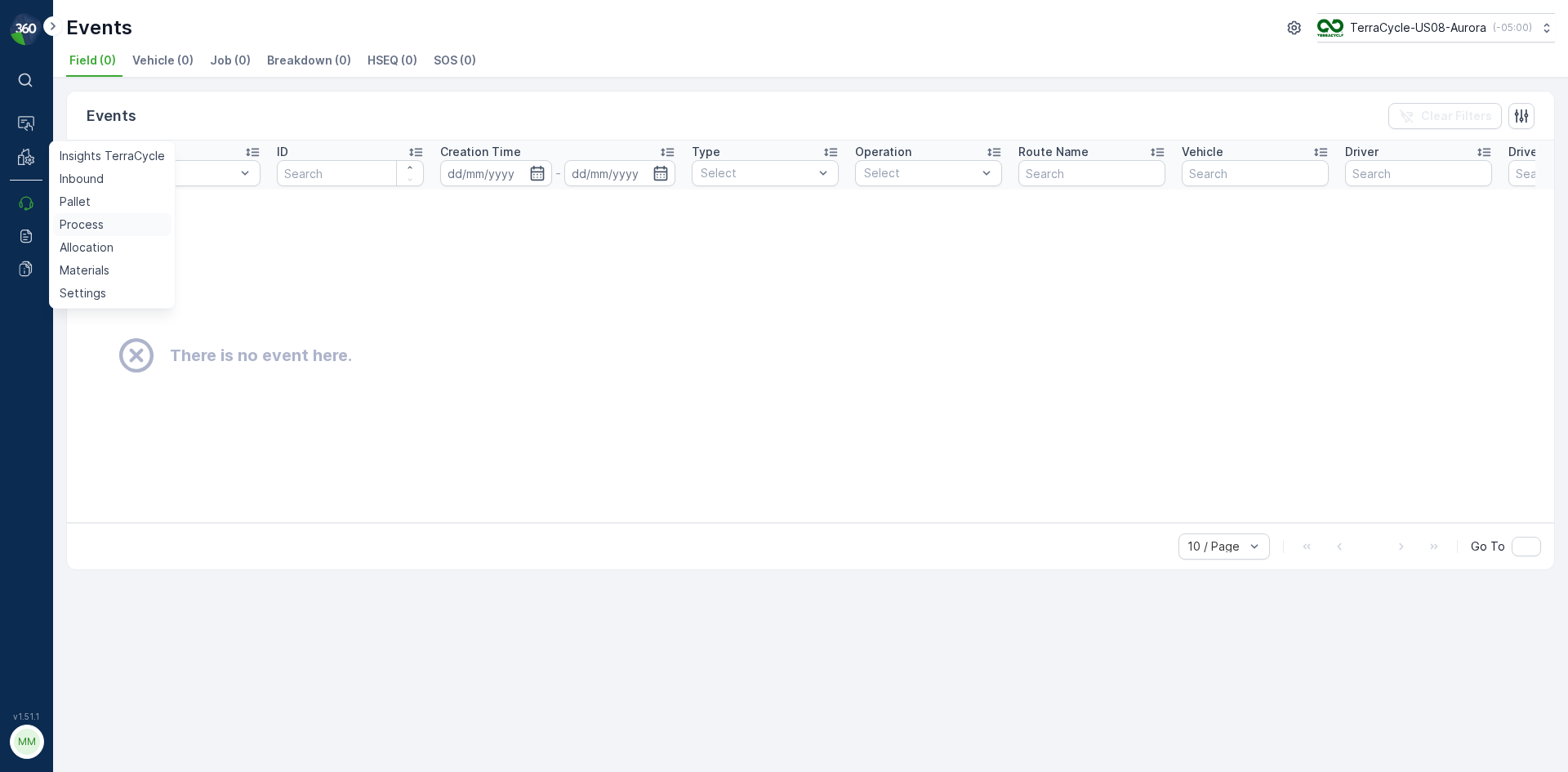
click at [81, 217] on p "Process" at bounding box center [81, 224] width 44 height 16
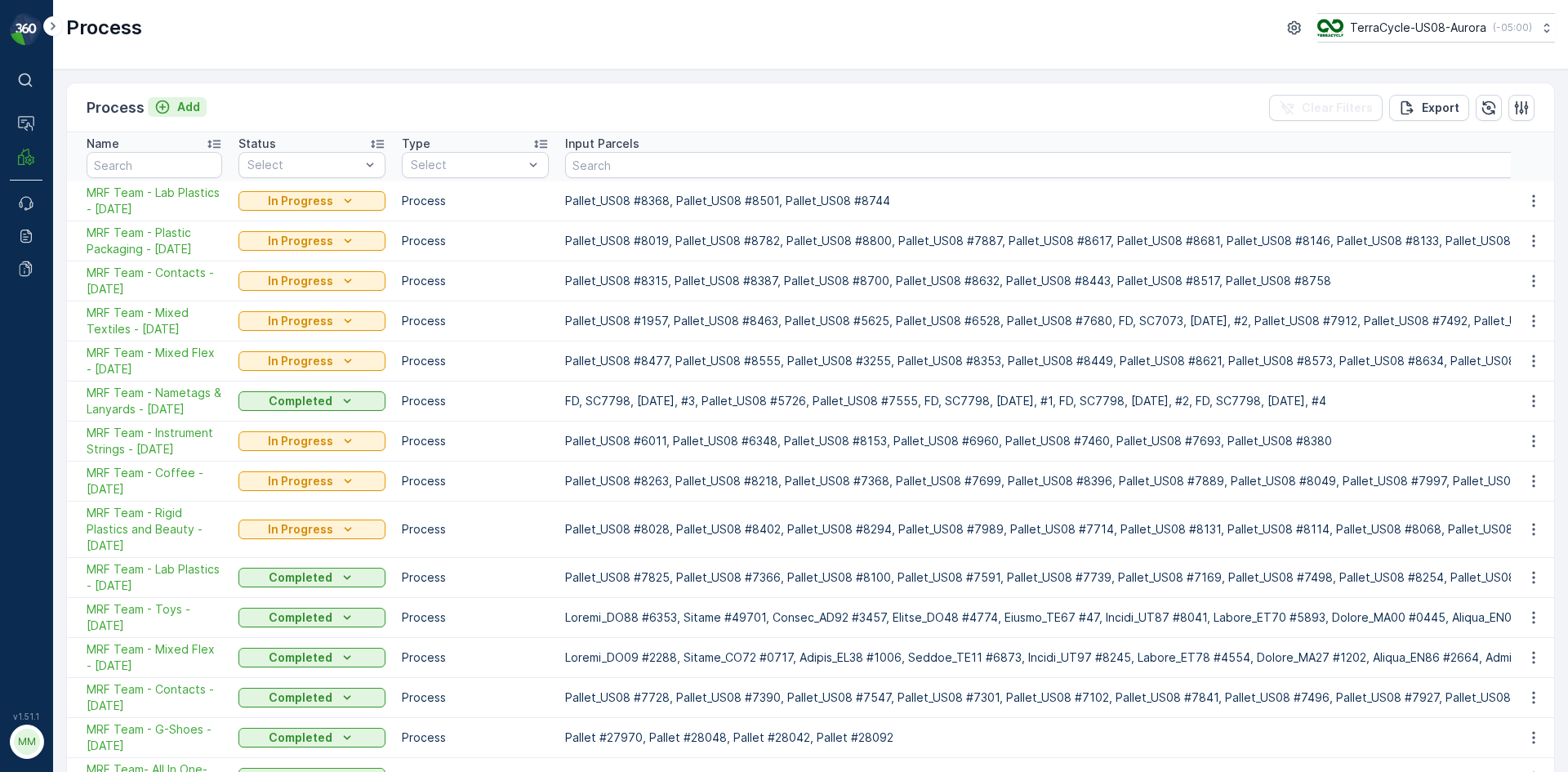
click at [190, 104] on p "Add" at bounding box center [188, 107] width 23 height 16
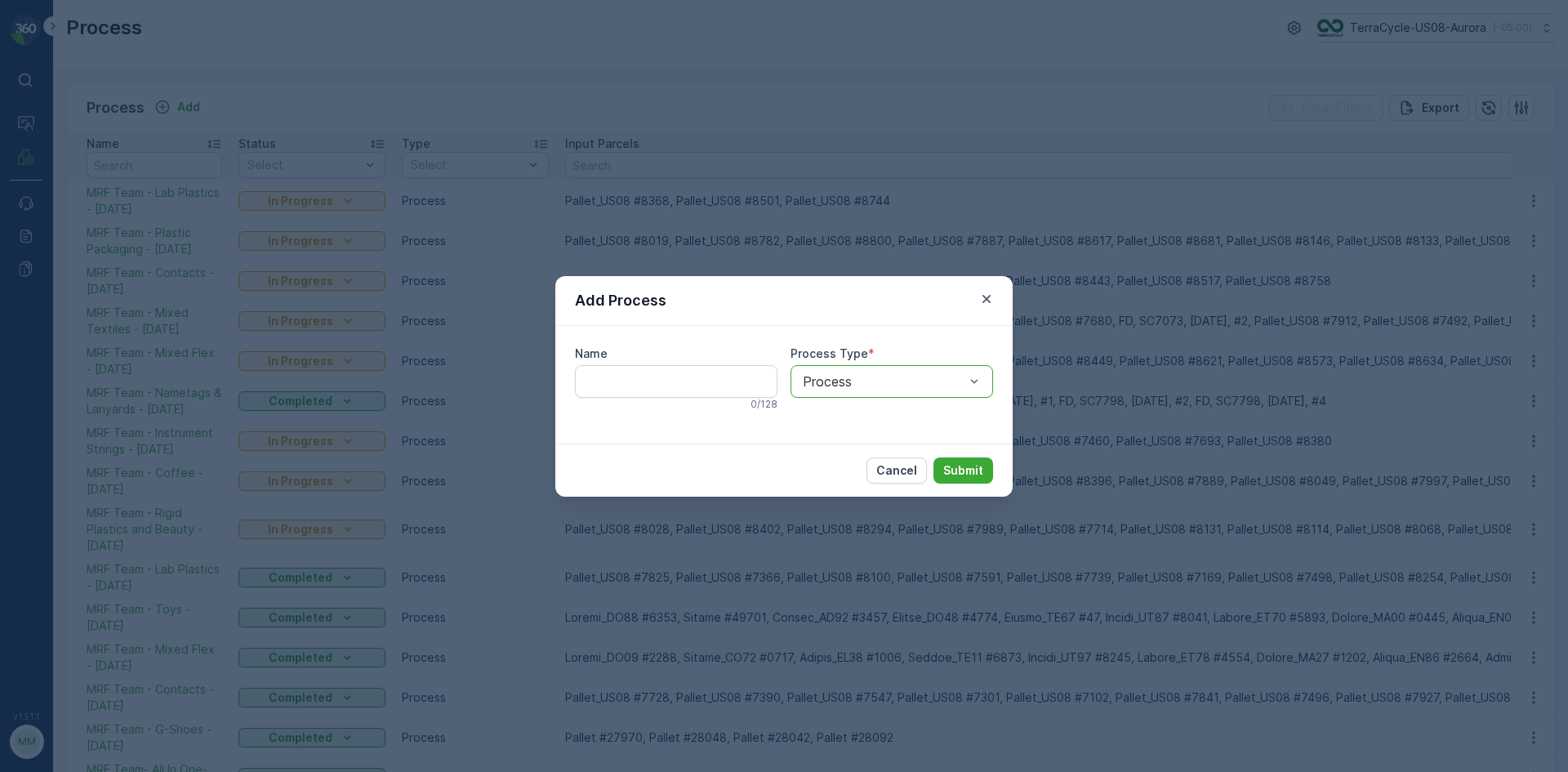
click at [963, 380] on div at bounding box center [883, 381] width 165 height 15
click at [718, 380] on input "Name" at bounding box center [675, 381] width 203 height 33
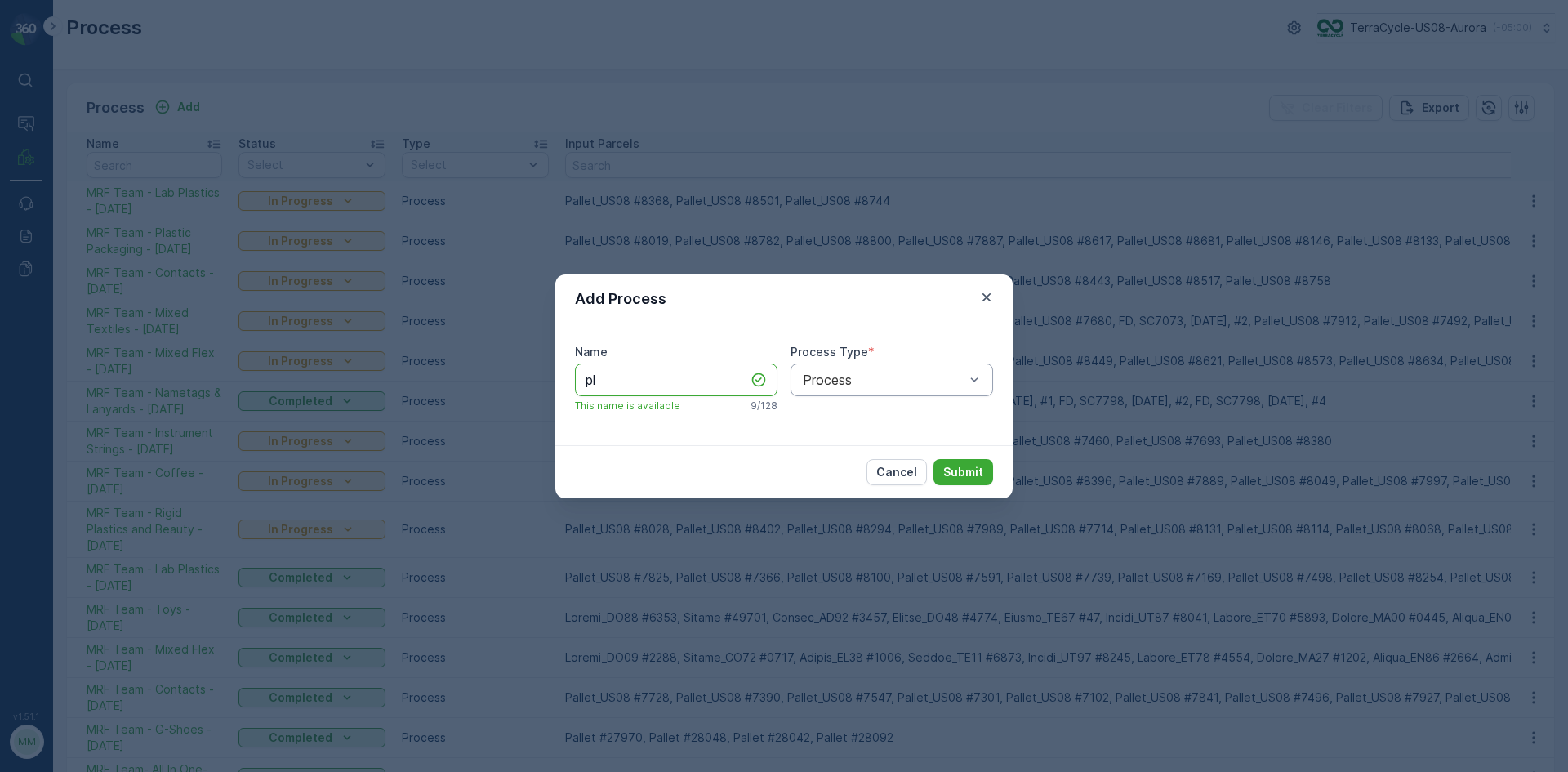
type input "p"
type input "1"
click at [984, 302] on icon "button" at bounding box center [986, 298] width 16 height 16
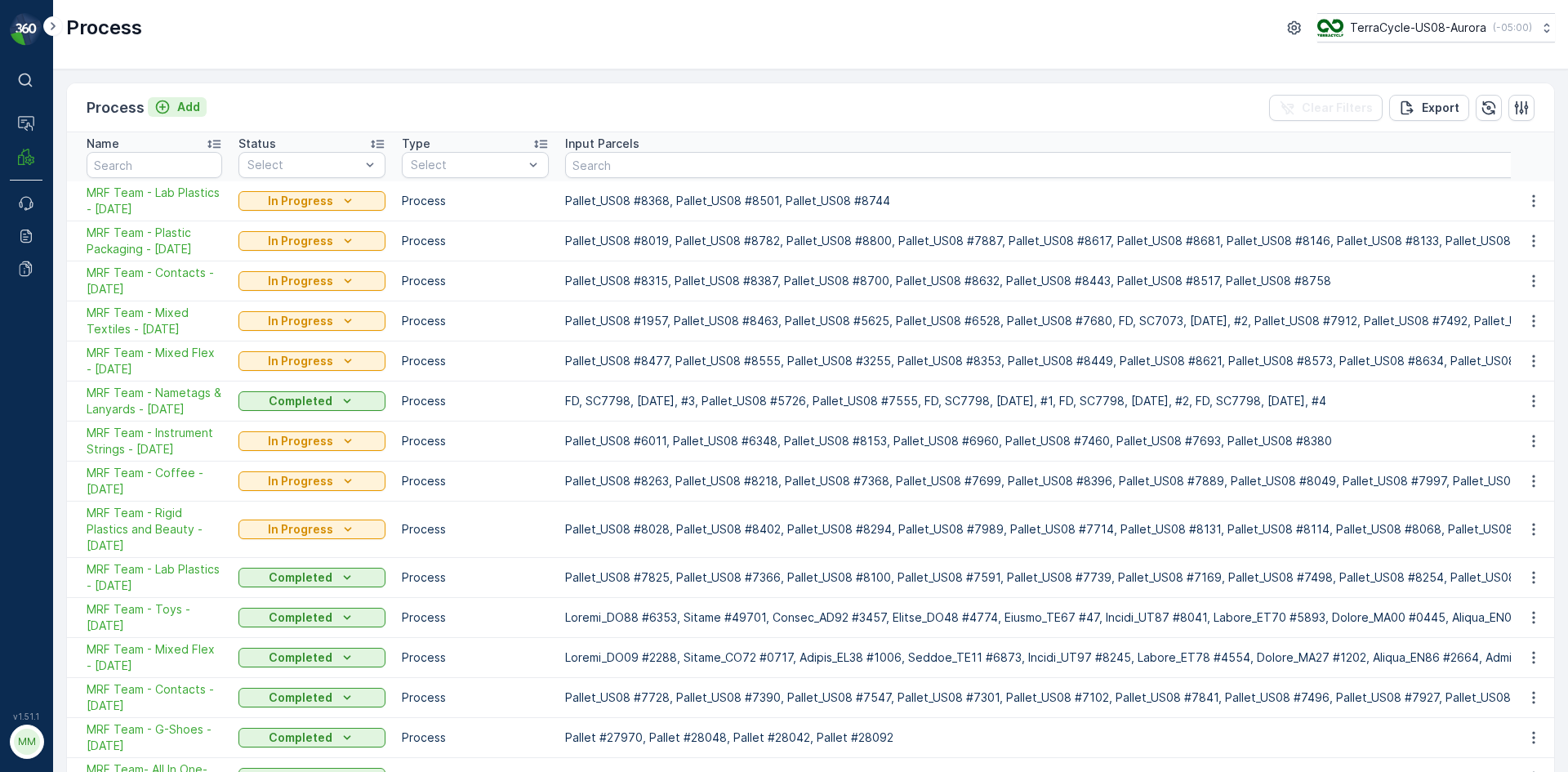
click at [169, 108] on icon "Add" at bounding box center [162, 107] width 16 height 16
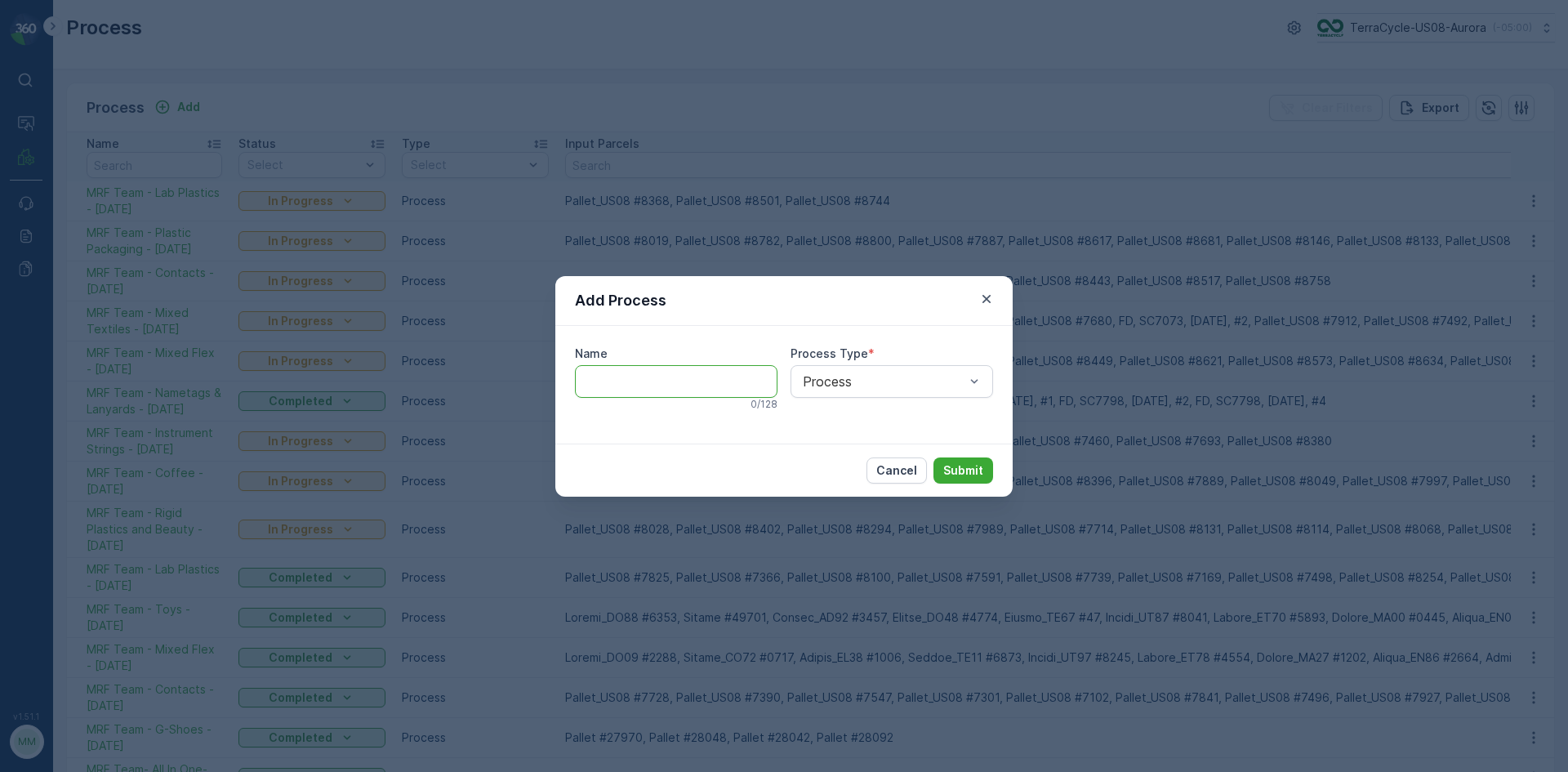
click at [650, 387] on input "Name" at bounding box center [675, 381] width 203 height 33
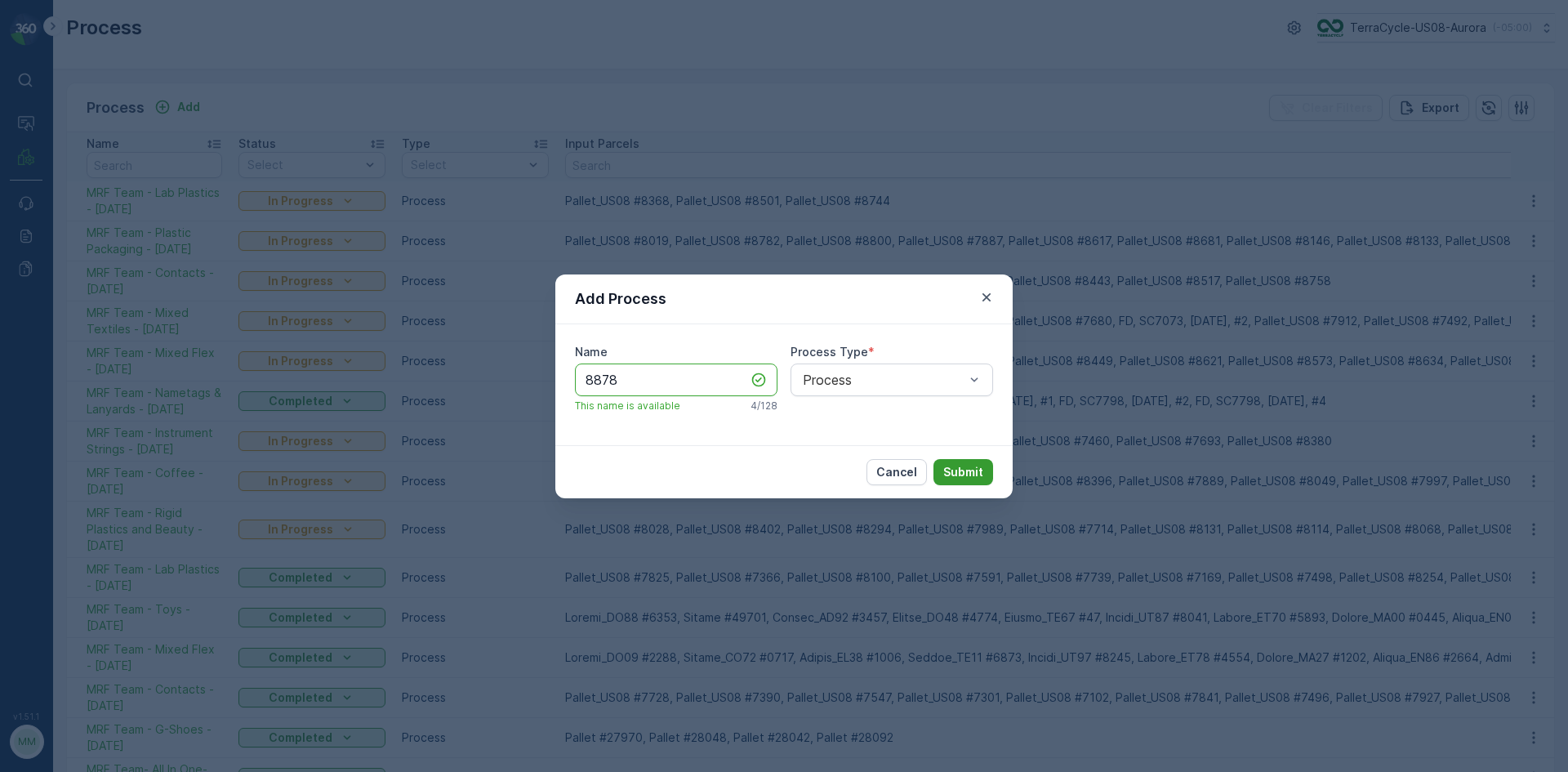
type input "8878"
click at [964, 468] on p "Submit" at bounding box center [963, 472] width 40 height 16
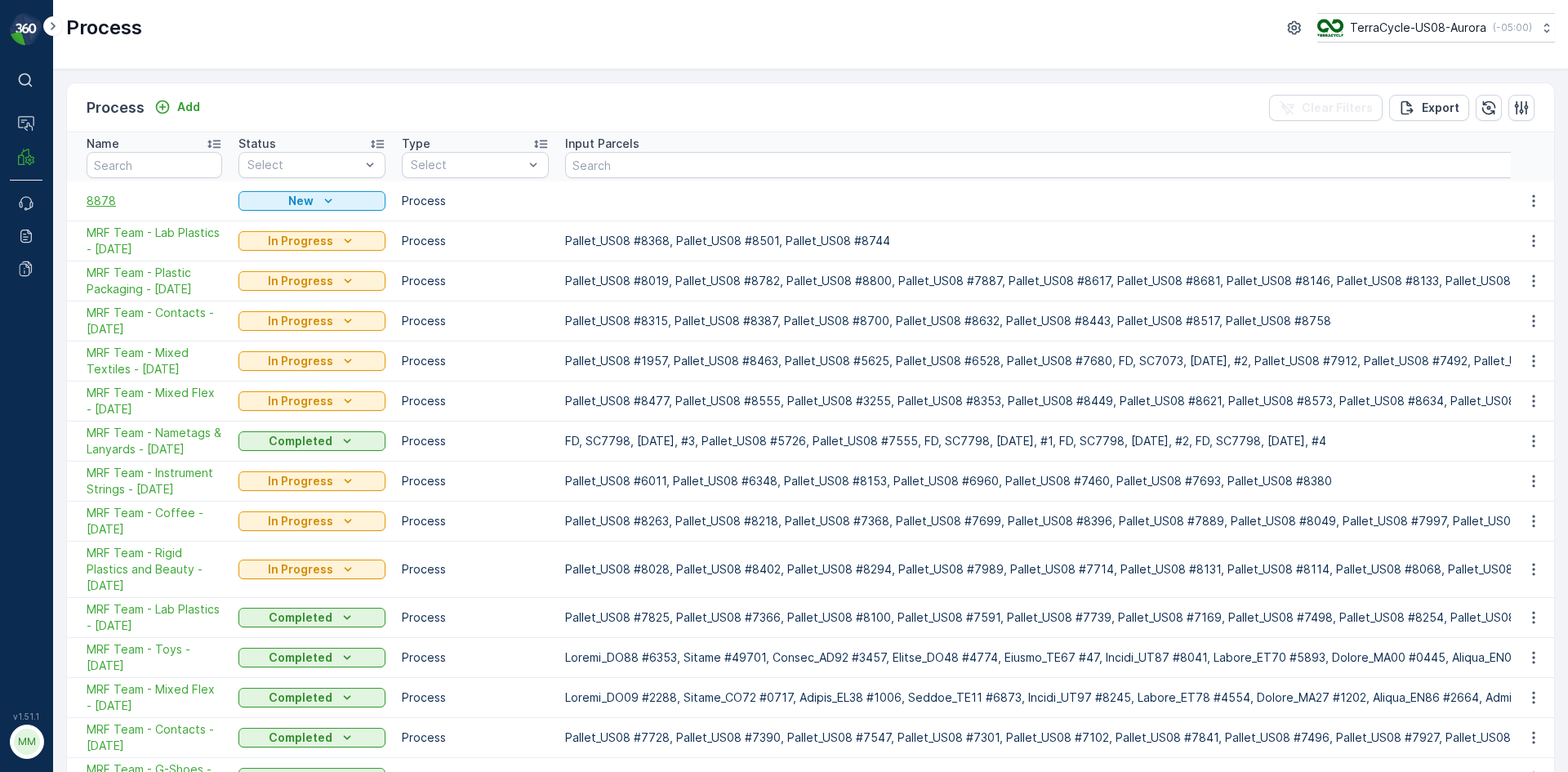
click at [105, 202] on span "8878" at bounding box center [154, 200] width 135 height 16
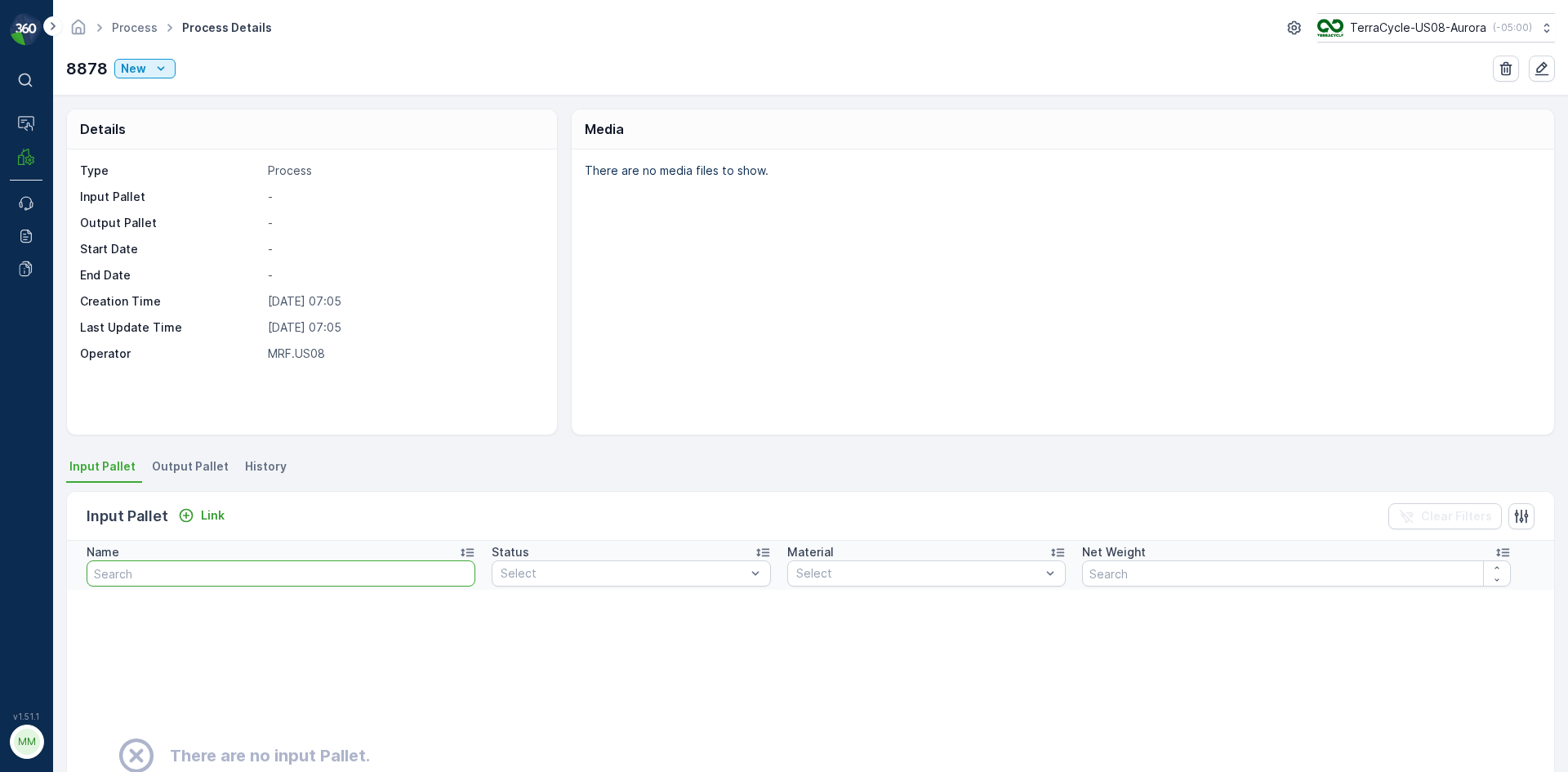
click at [407, 582] on input "text" at bounding box center [280, 573] width 389 height 26
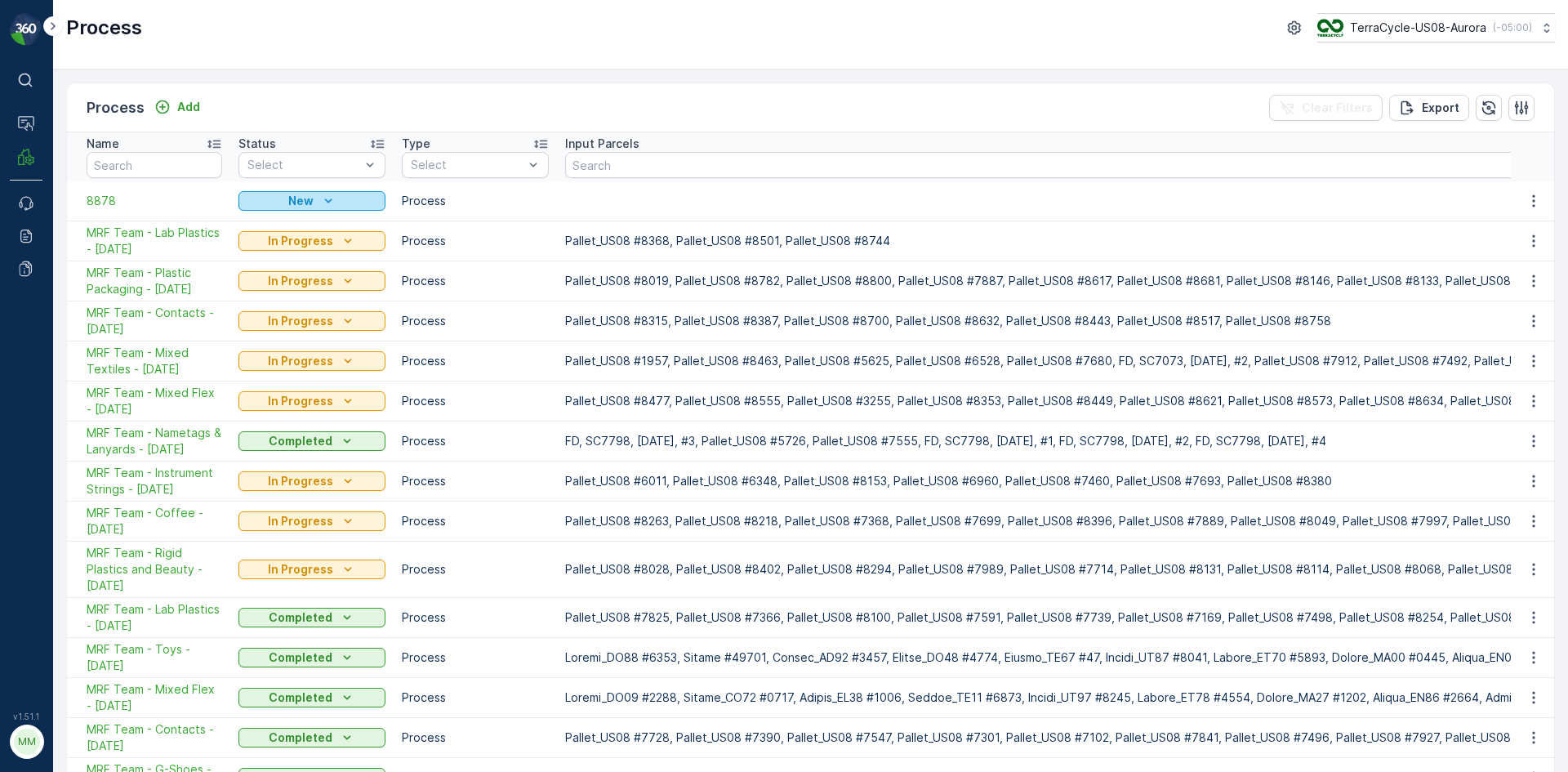
click at [363, 209] on button "New" at bounding box center [311, 201] width 147 height 20
click at [115, 203] on span "8878" at bounding box center [154, 200] width 135 height 16
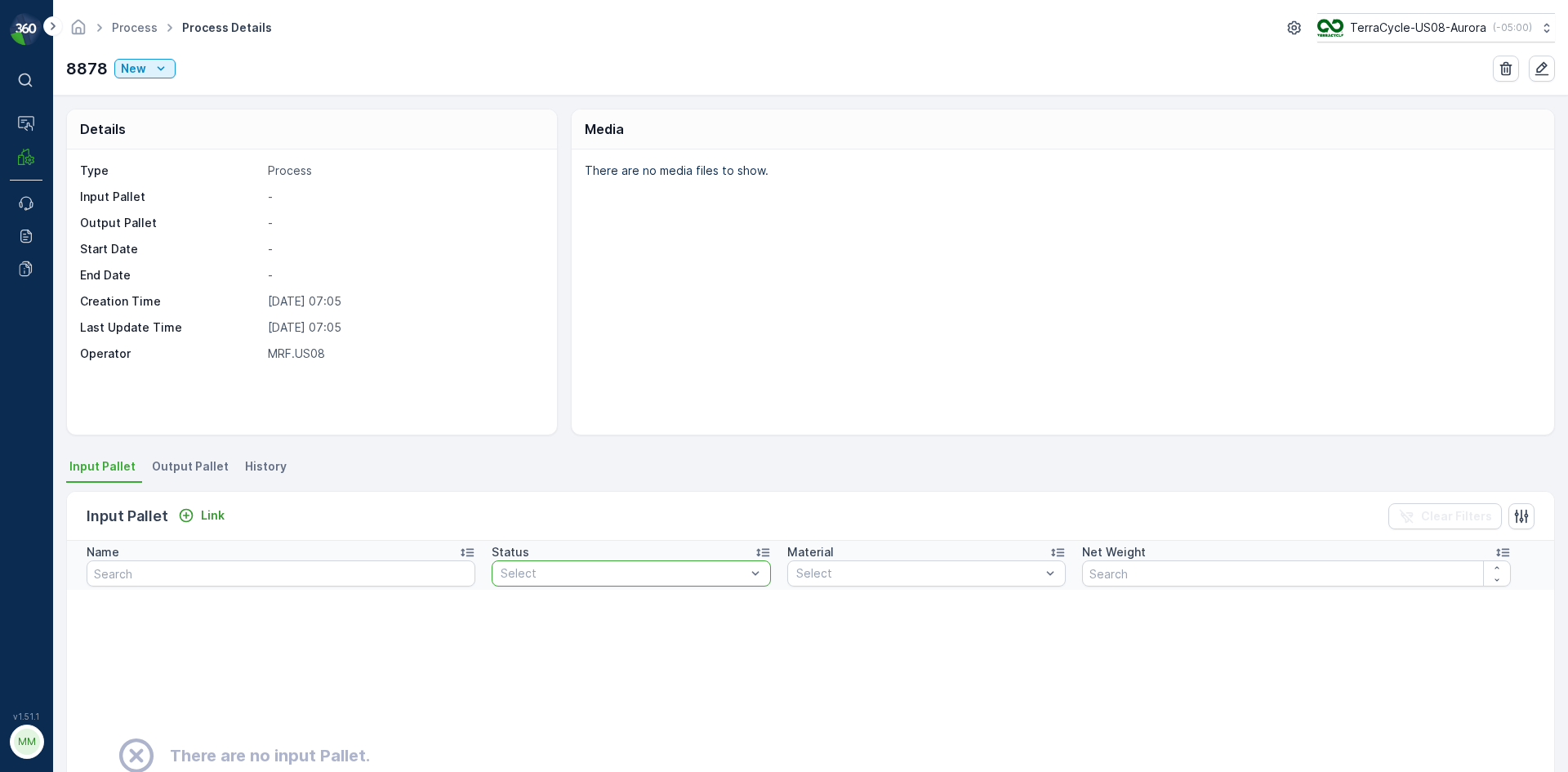
click at [561, 574] on div at bounding box center [623, 573] width 248 height 13
click at [410, 579] on input "text" at bounding box center [280, 573] width 389 height 26
click at [577, 582] on div "Select" at bounding box center [631, 573] width 279 height 26
click at [402, 675] on td "There are no input Pallet." at bounding box center [811, 755] width 1487 height 332
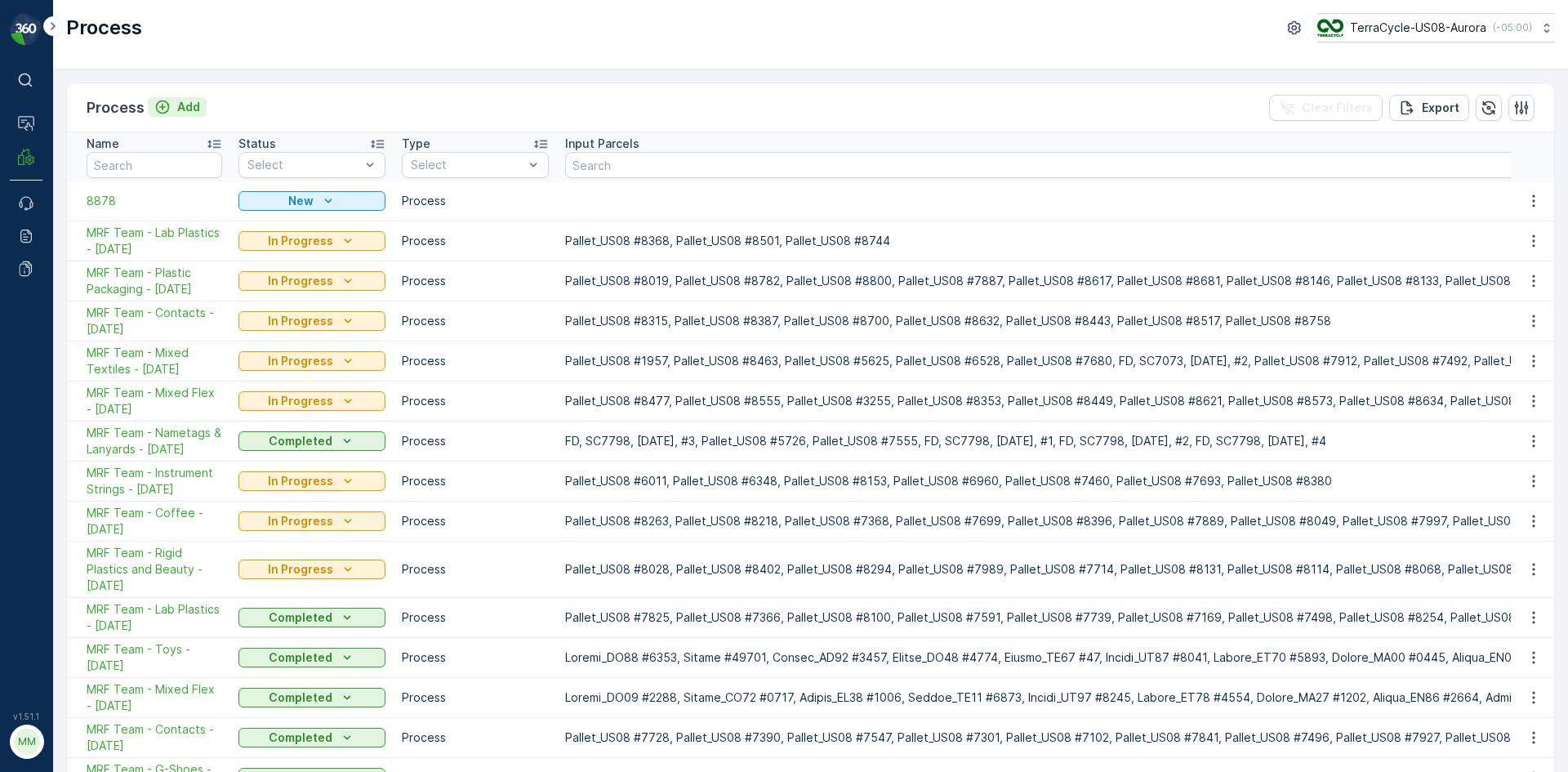
click at [158, 102] on icon "Add" at bounding box center [163, 107] width 14 height 14
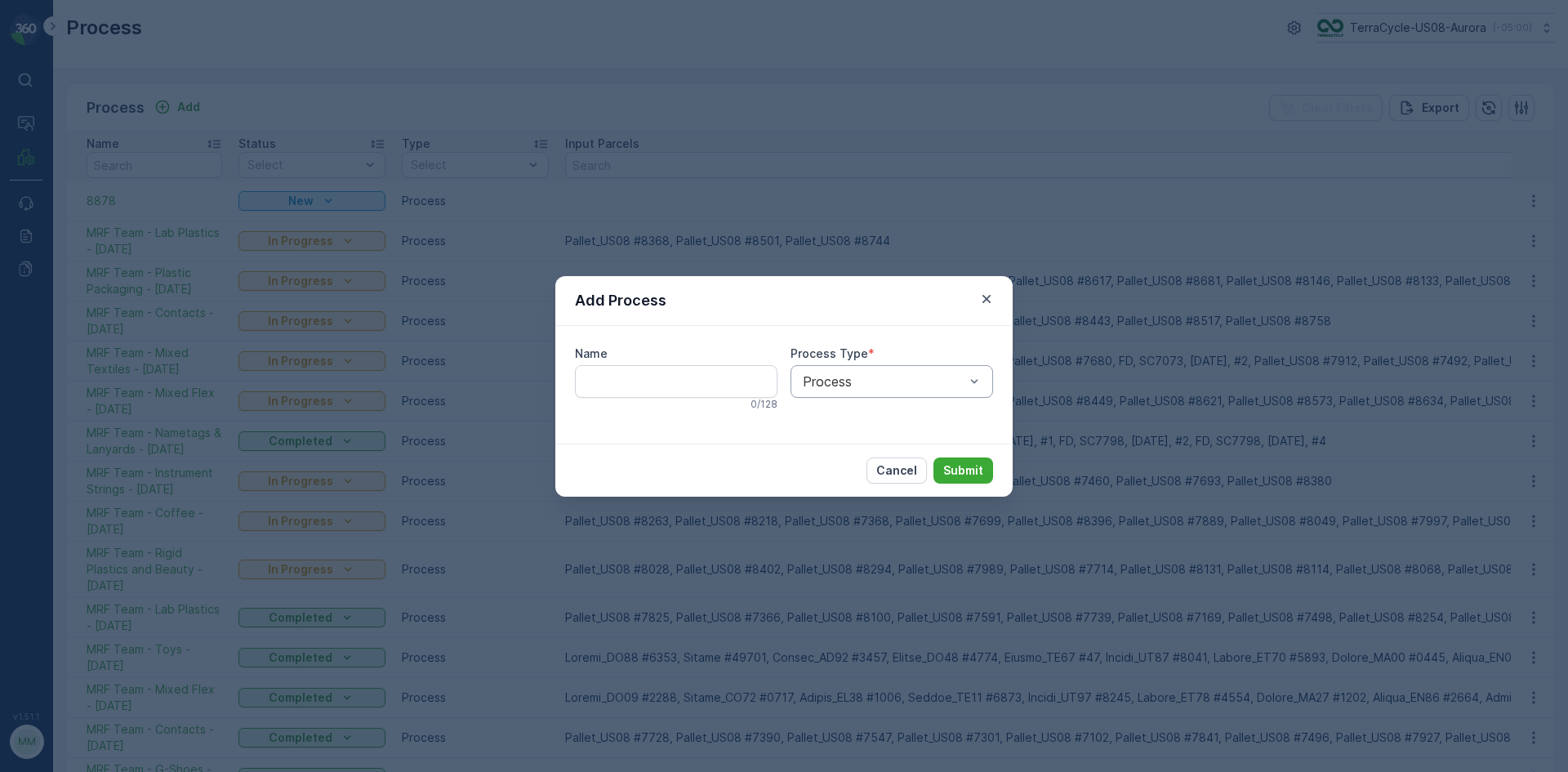
click at [832, 391] on div "Process" at bounding box center [891, 381] width 203 height 33
click at [913, 473] on p "Cancel" at bounding box center [896, 470] width 41 height 16
